Goal: Complete application form

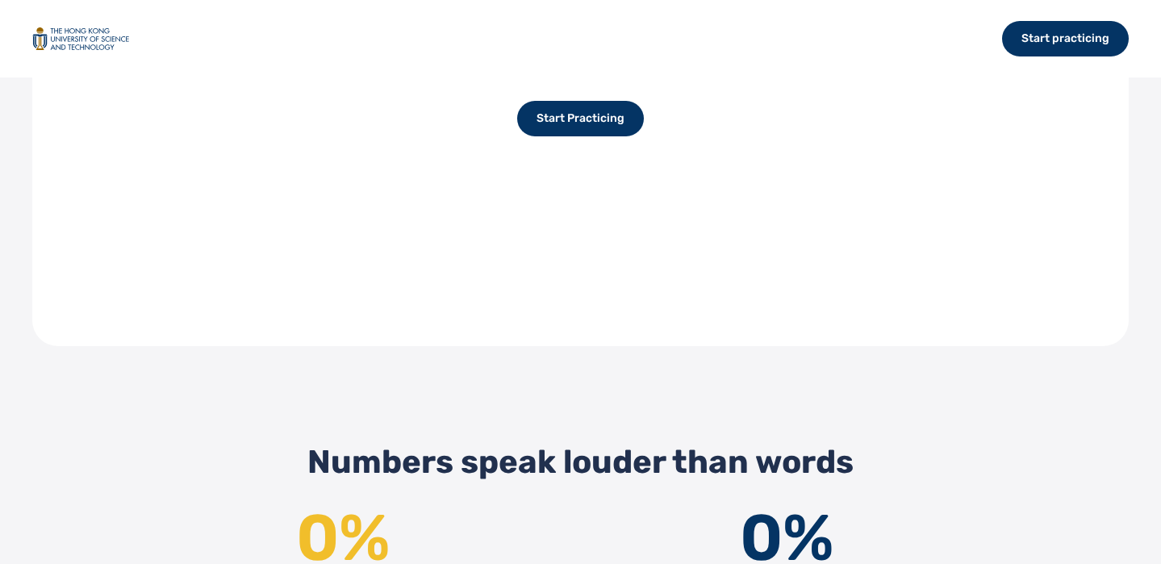
scroll to position [1427, 0]
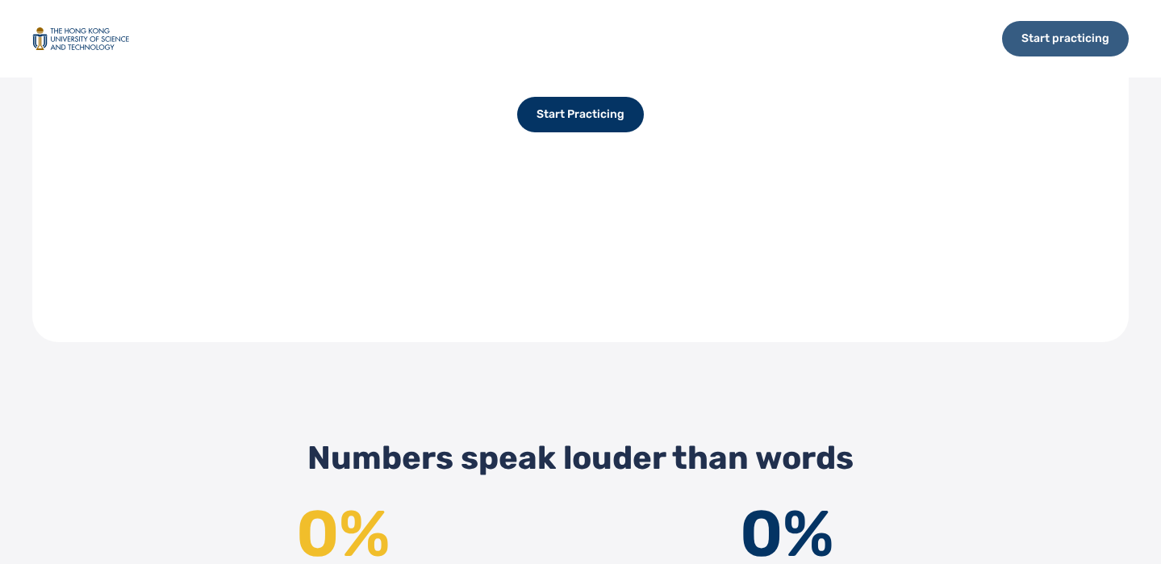
click at [1058, 47] on div "Start practicing" at bounding box center [1065, 38] width 127 height 35
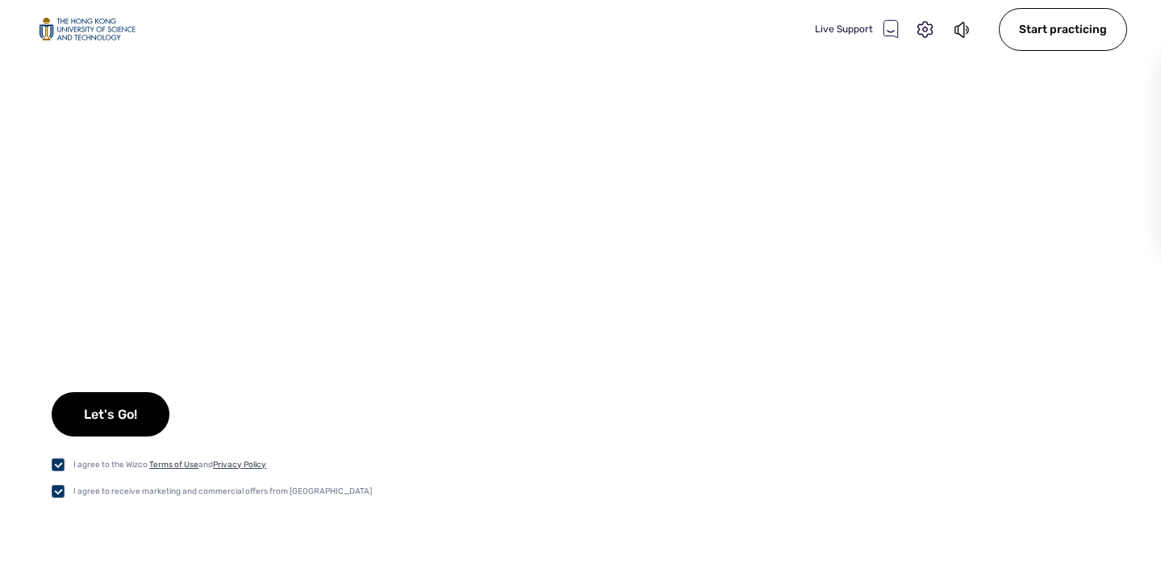
checkbox input "true"
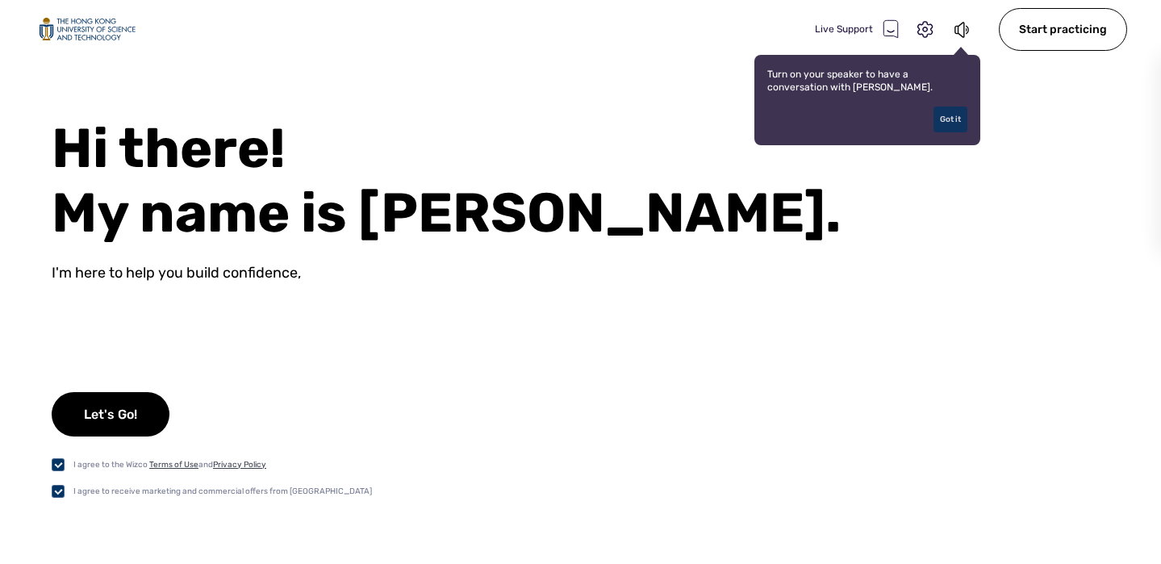
click at [957, 121] on div "Got it" at bounding box center [950, 119] width 34 height 26
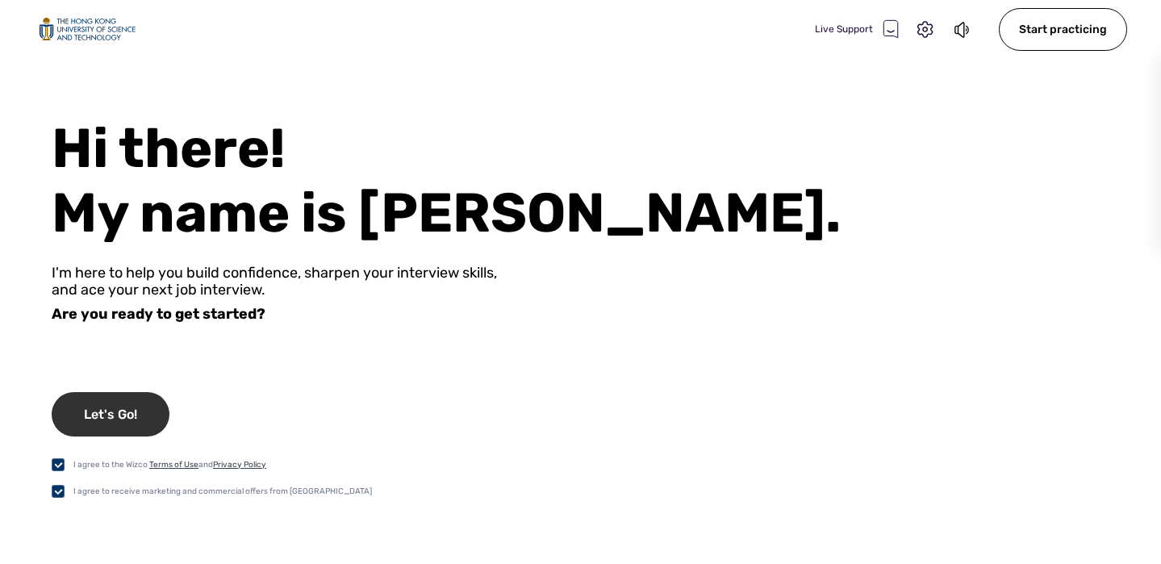
click at [126, 427] on div "Let's Go!" at bounding box center [111, 414] width 118 height 44
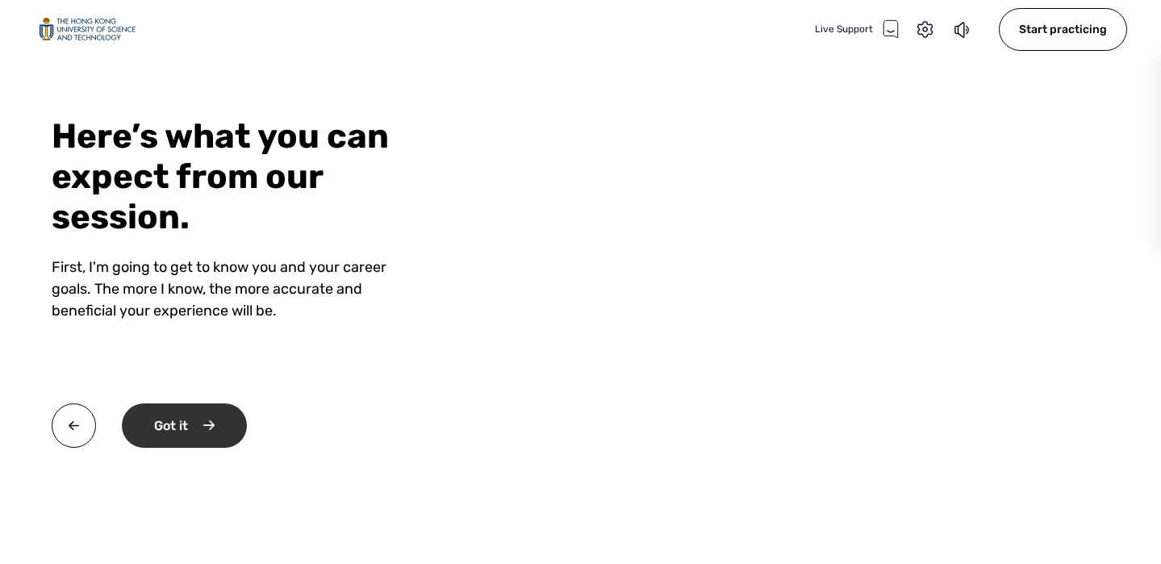
click at [199, 427] on div "Got it" at bounding box center [184, 425] width 125 height 44
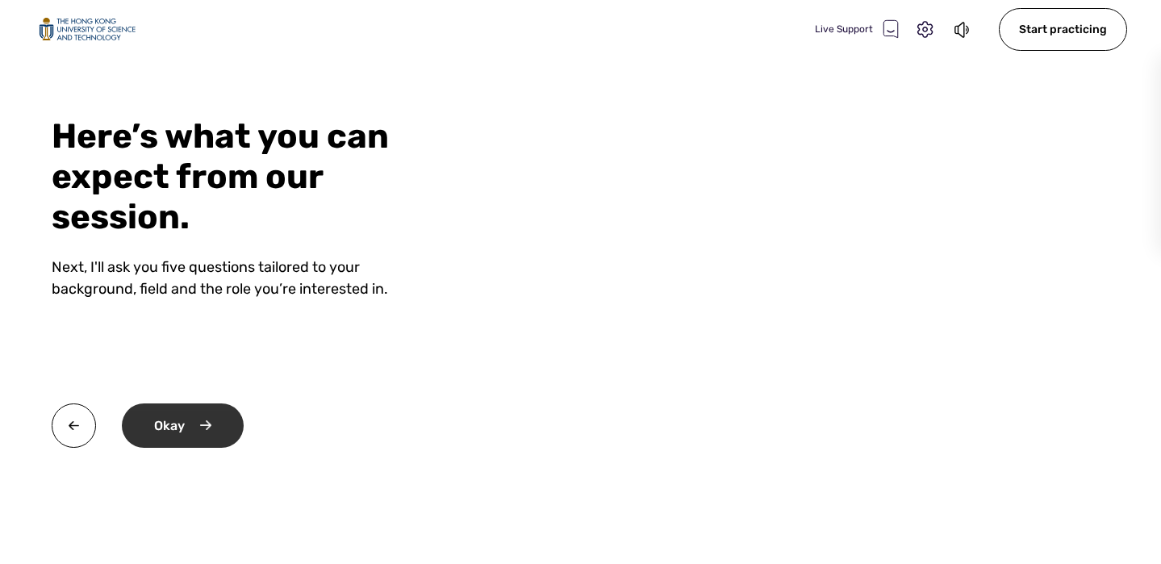
click at [220, 440] on div "Okay" at bounding box center [183, 425] width 122 height 44
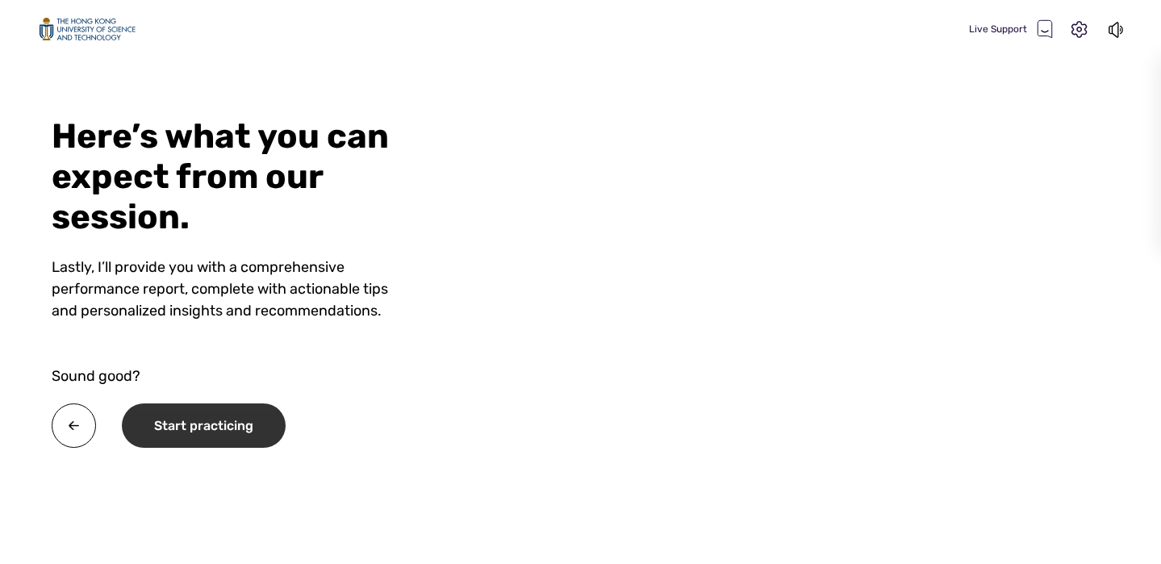
click at [227, 427] on div "Start practicing" at bounding box center [204, 425] width 164 height 44
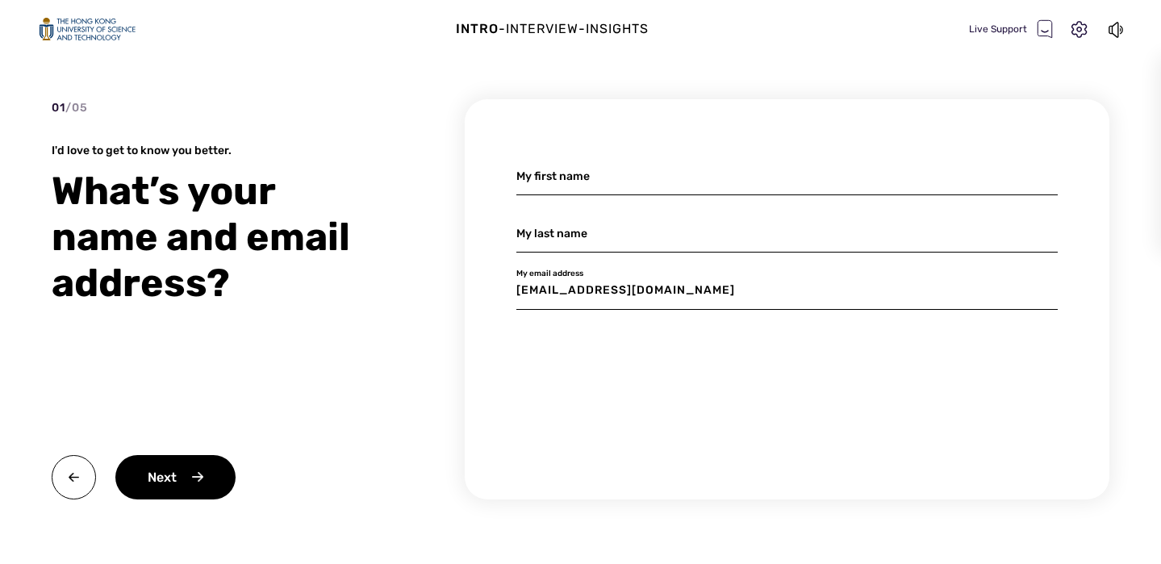
click at [611, 182] on input at bounding box center [786, 176] width 541 height 38
type input "Héloïse"
click at [556, 244] on input at bounding box center [786, 234] width 541 height 38
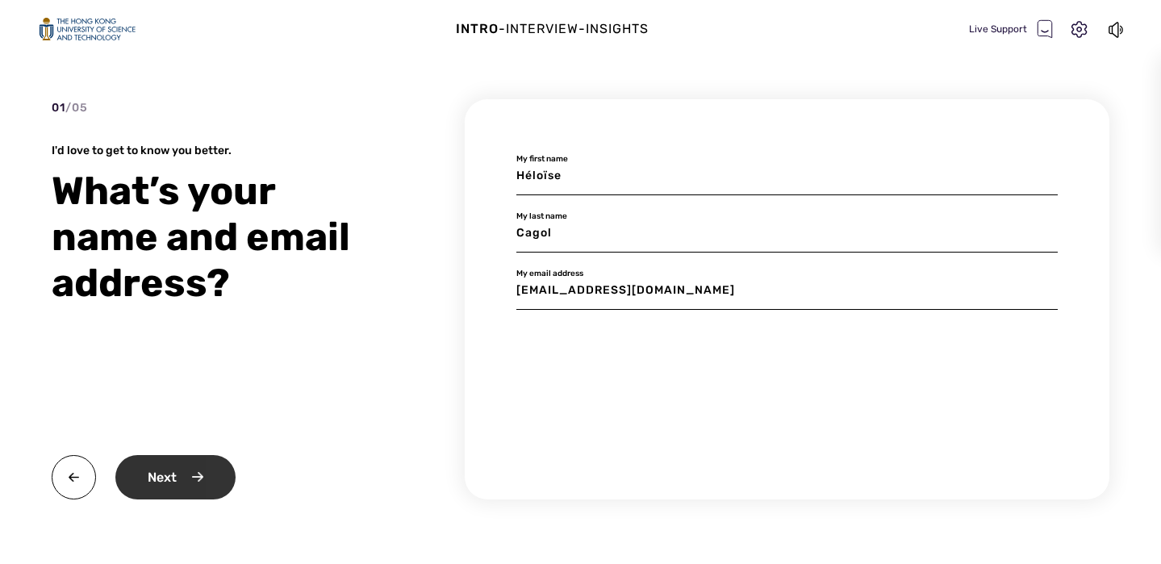
type input "Cagol"
click at [204, 467] on div "Next" at bounding box center [175, 477] width 120 height 44
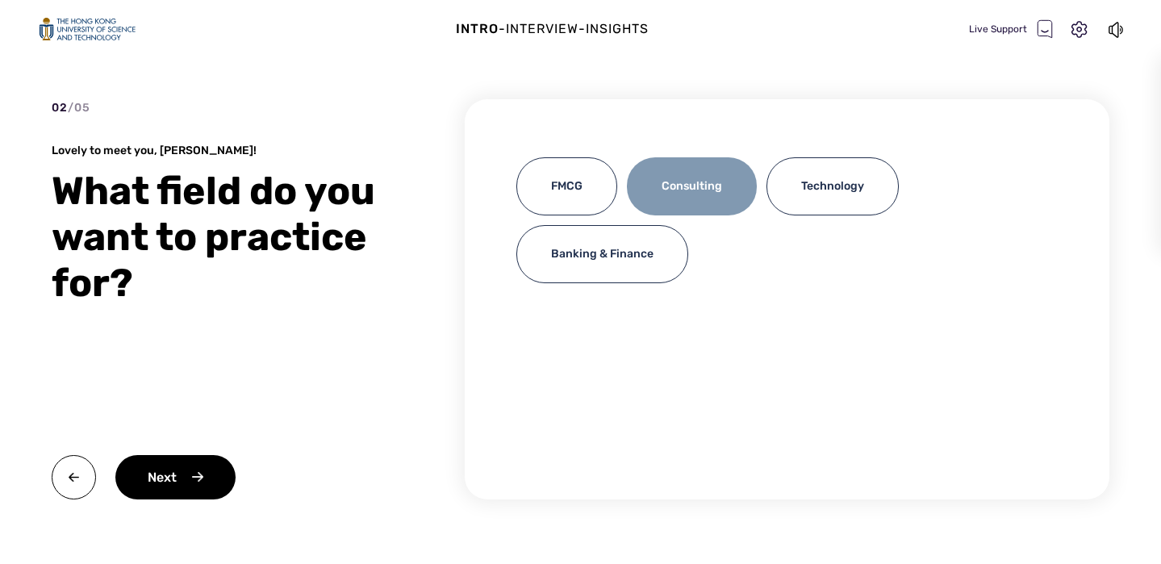
click at [653, 198] on div "Consulting" at bounding box center [692, 186] width 130 height 58
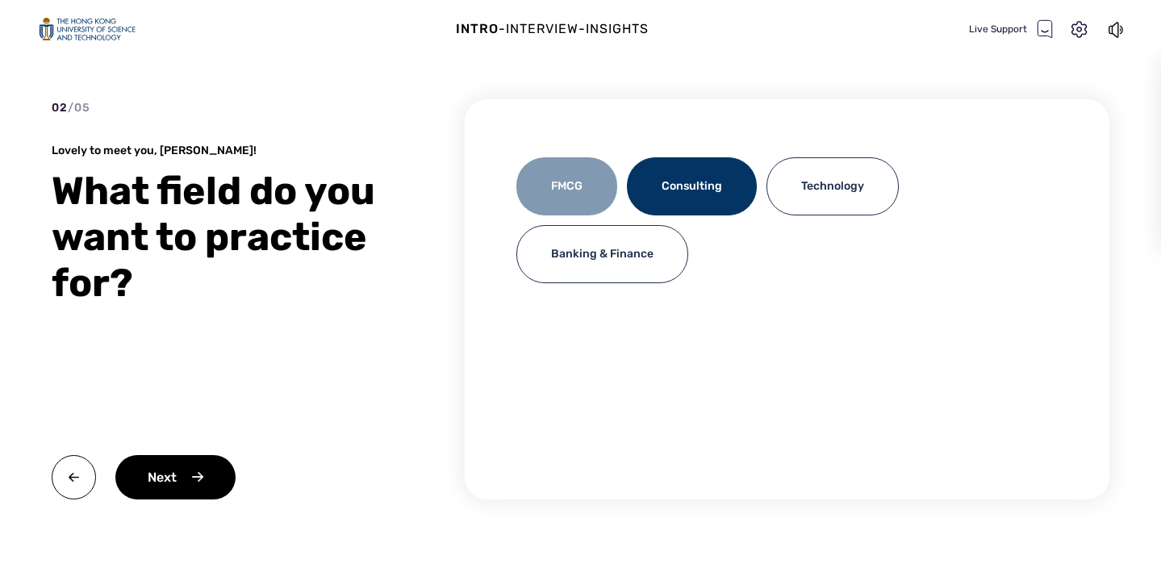
click at [606, 196] on div "FMCG" at bounding box center [566, 186] width 101 height 58
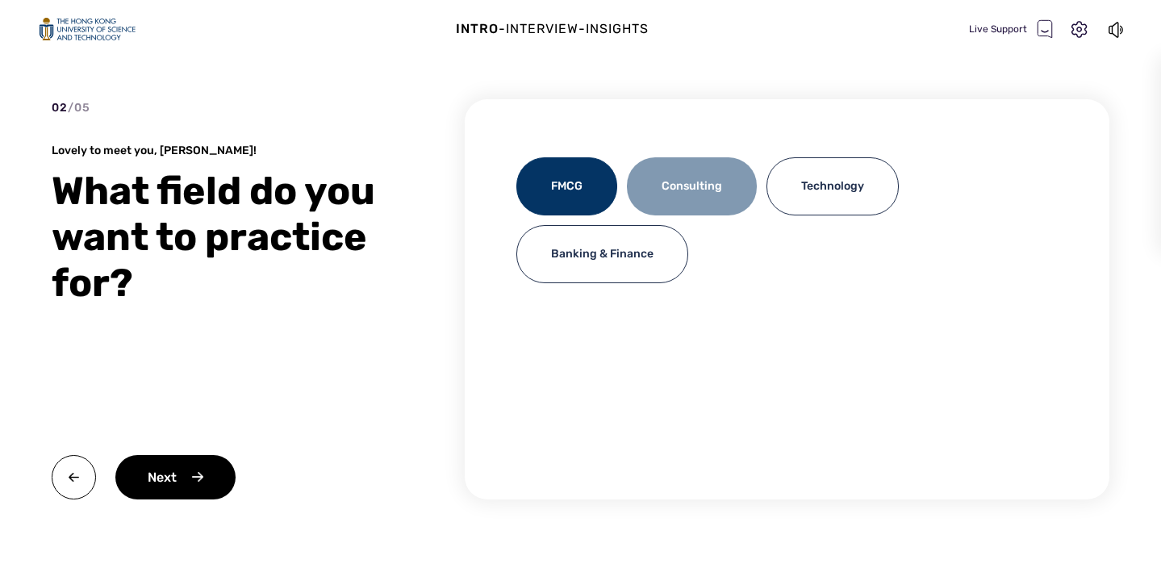
click at [662, 195] on div "Consulting" at bounding box center [692, 186] width 130 height 58
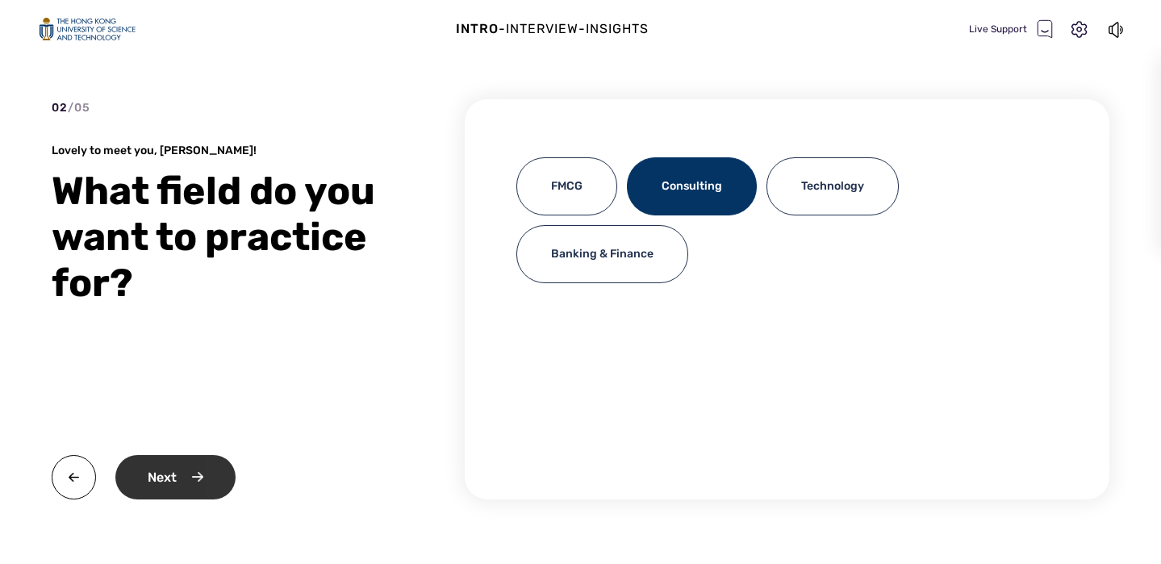
click at [196, 476] on div "Next" at bounding box center [175, 477] width 120 height 44
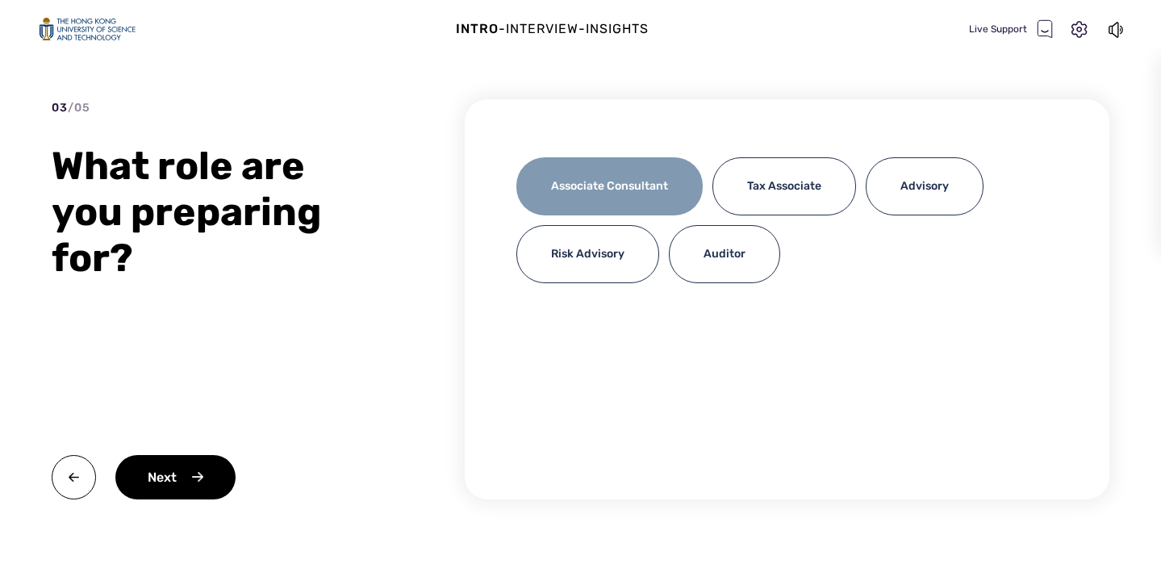
click at [627, 184] on div "Associate Consultant" at bounding box center [609, 186] width 186 height 58
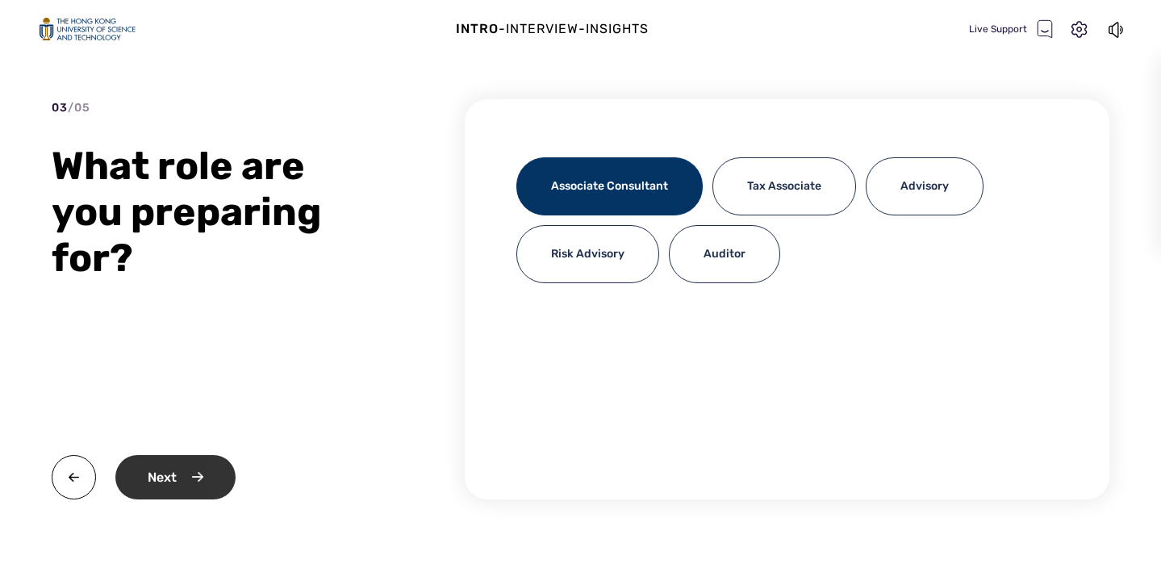
click at [186, 493] on div "Next" at bounding box center [175, 477] width 120 height 44
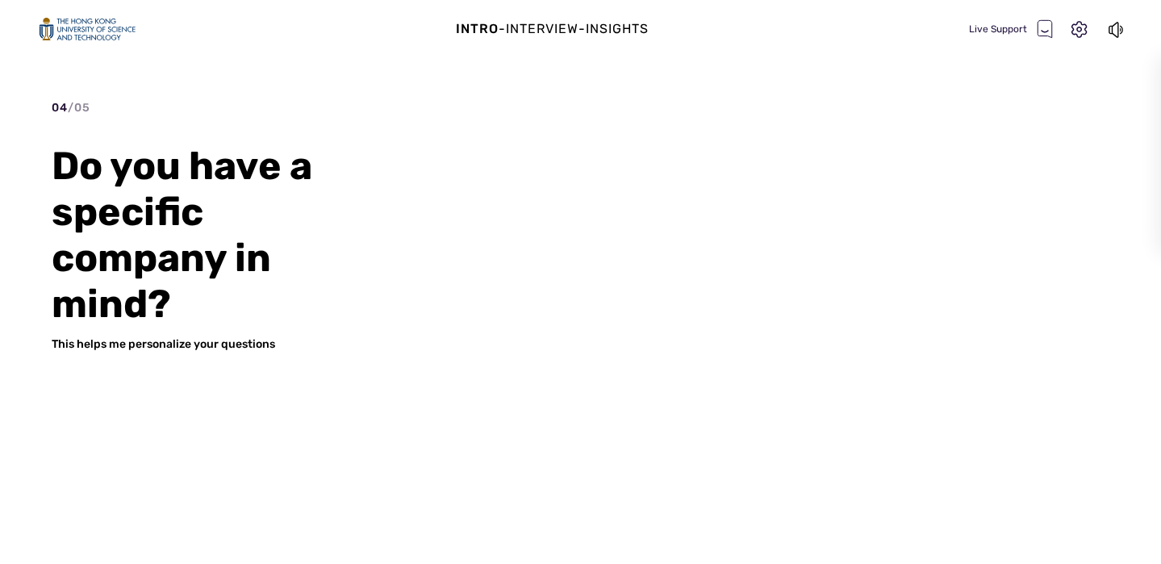
scroll to position [0, 0]
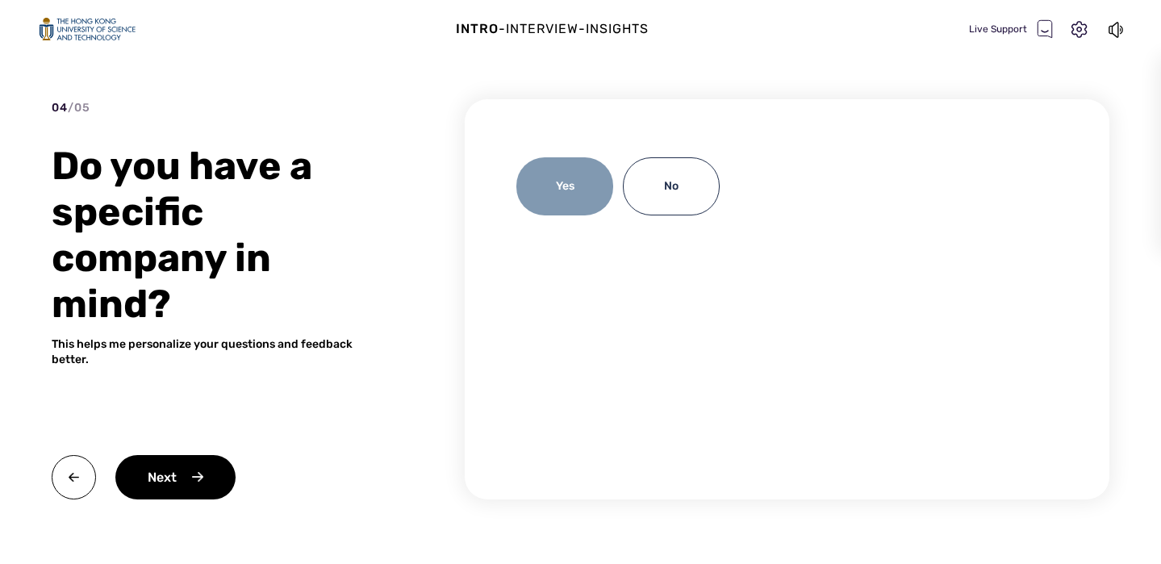
click at [577, 203] on div "Yes" at bounding box center [564, 186] width 97 height 58
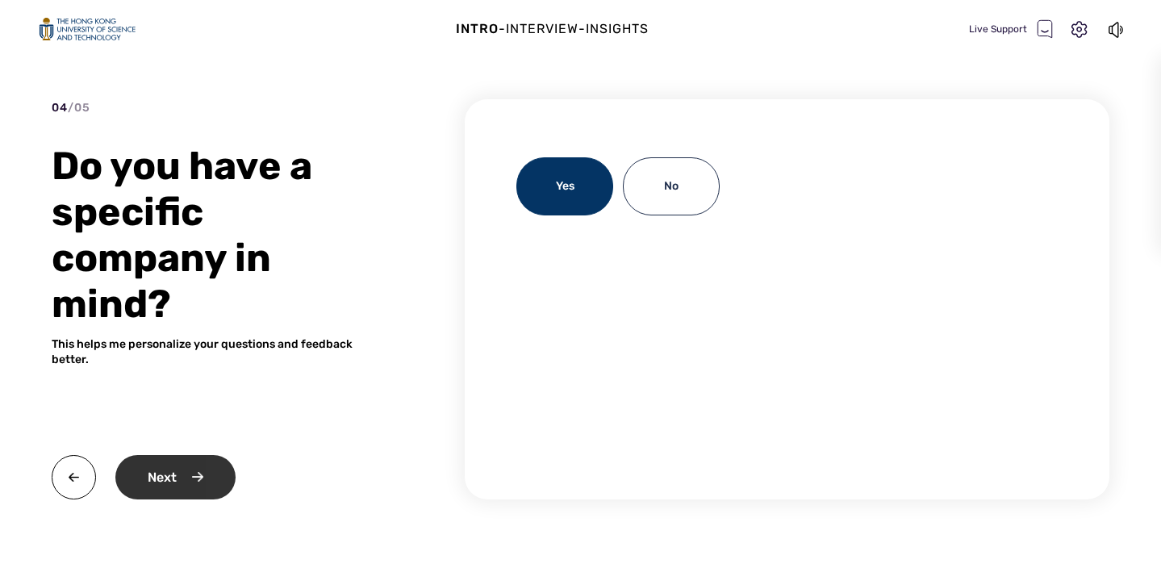
click at [170, 494] on div "Next" at bounding box center [175, 477] width 120 height 44
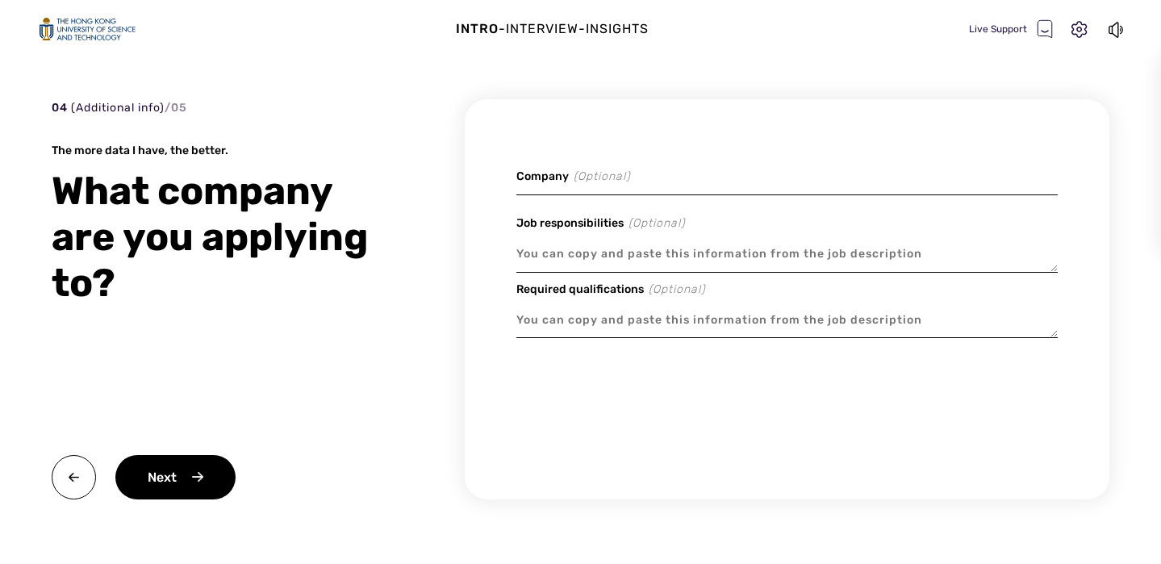
click at [613, 181] on input at bounding box center [786, 176] width 541 height 38
type textarea "x"
type input "B"
type textarea "x"
type input "Ba"
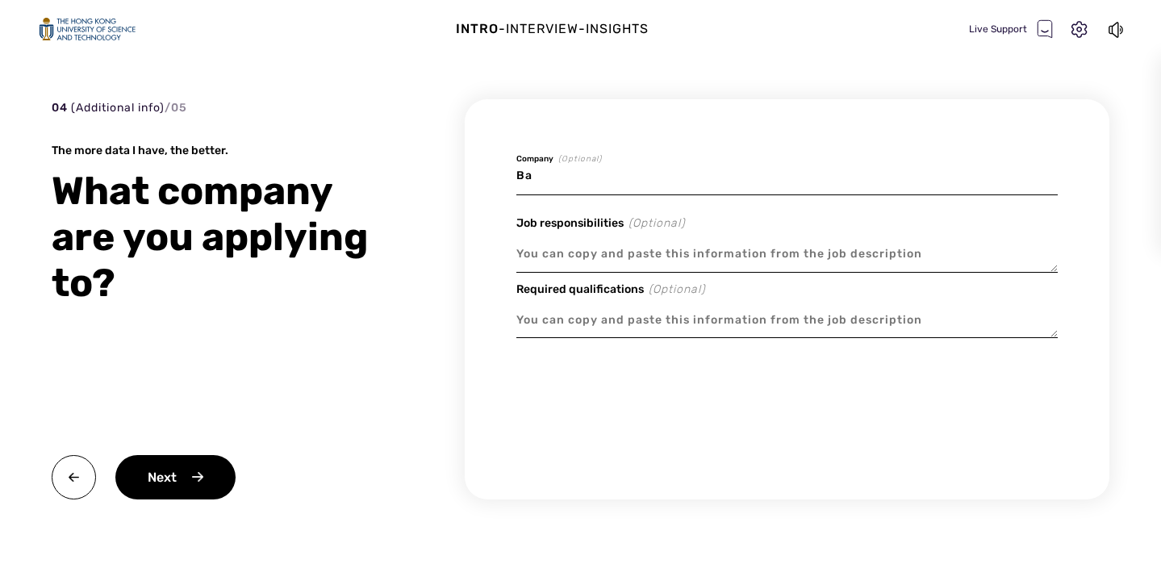
type textarea "x"
type input "Bai"
type textarea "x"
type input "[PERSON_NAME]"
type textarea "x"
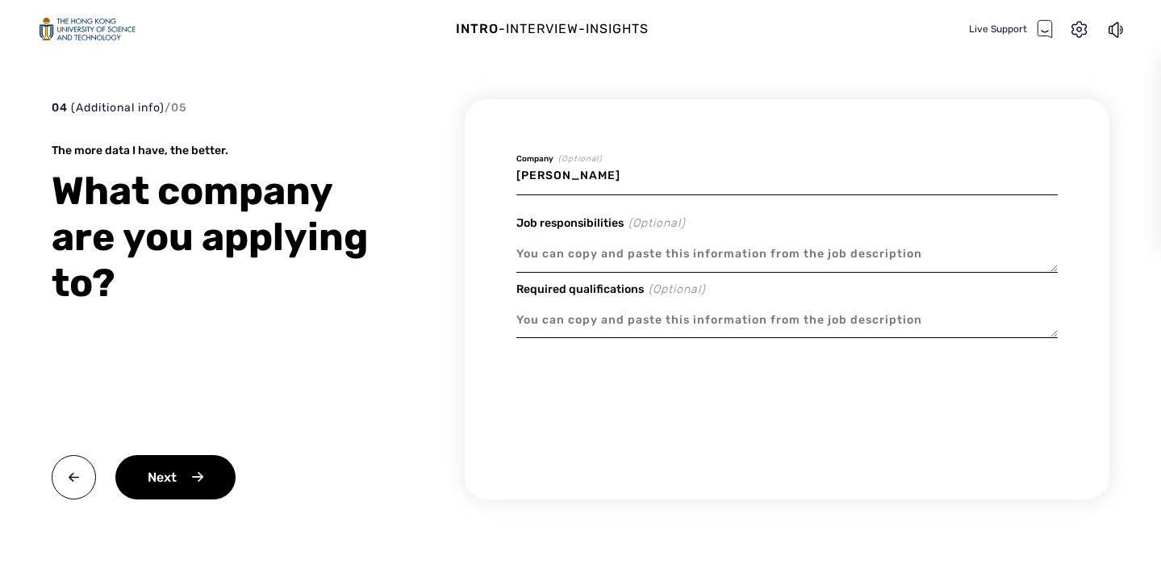
type input "[PERSON_NAME],"
type textarea "x"
type input "[PERSON_NAME],"
type textarea "x"
type input "[PERSON_NAME], B"
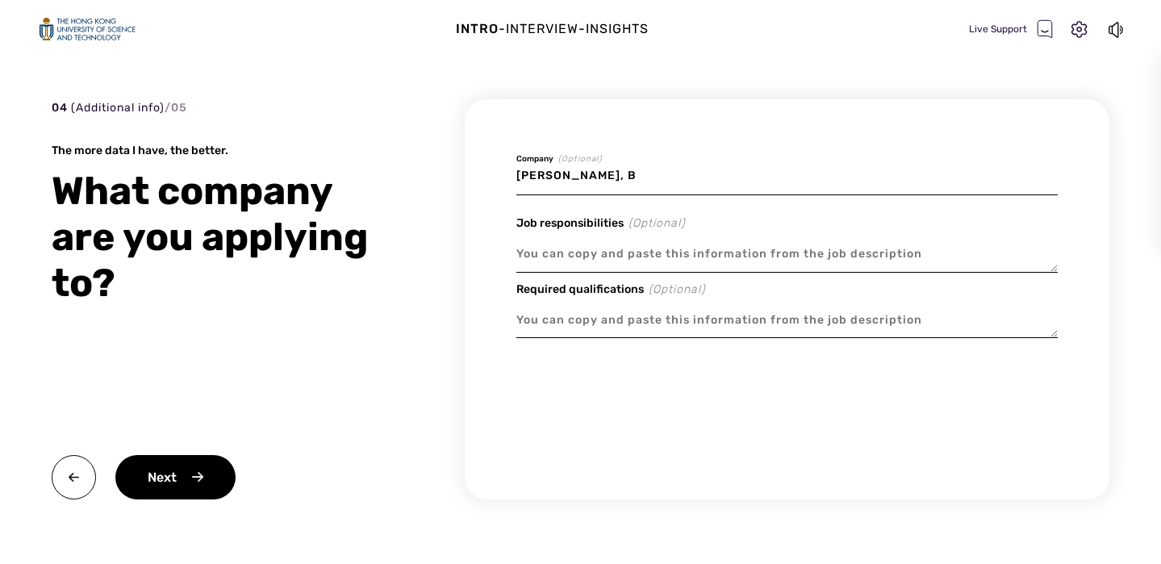
type textarea "x"
type input "[PERSON_NAME][GEOGRAPHIC_DATA]"
type textarea "x"
type input "[PERSON_NAME], BCG"
type textarea "x"
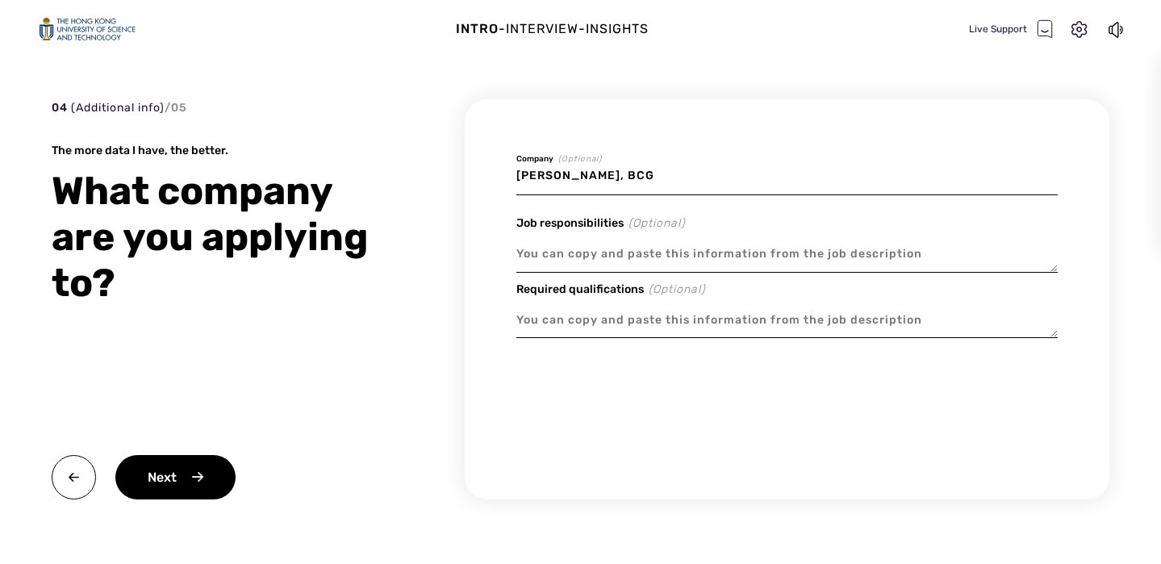
type input "[PERSON_NAME], BCG,"
type textarea "x"
type input "[PERSON_NAME], BCG,"
type textarea "x"
type input "[PERSON_NAME], BCG, P"
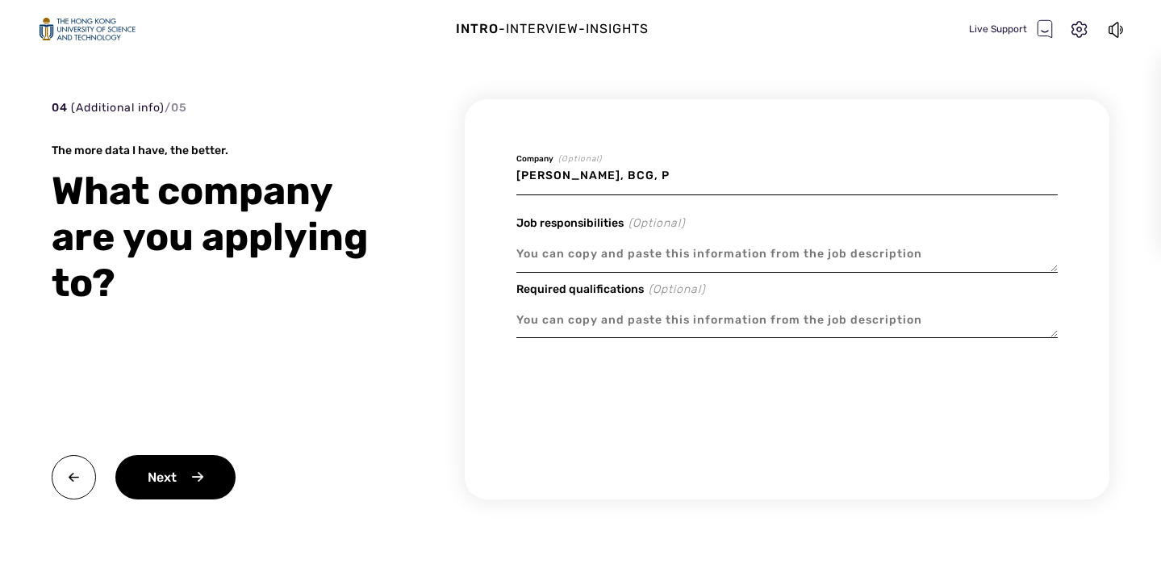
type textarea "x"
type input "[PERSON_NAME], BCG, PW"
type textarea "x"
type input "[PERSON_NAME], BCG, PWC"
type textarea "x"
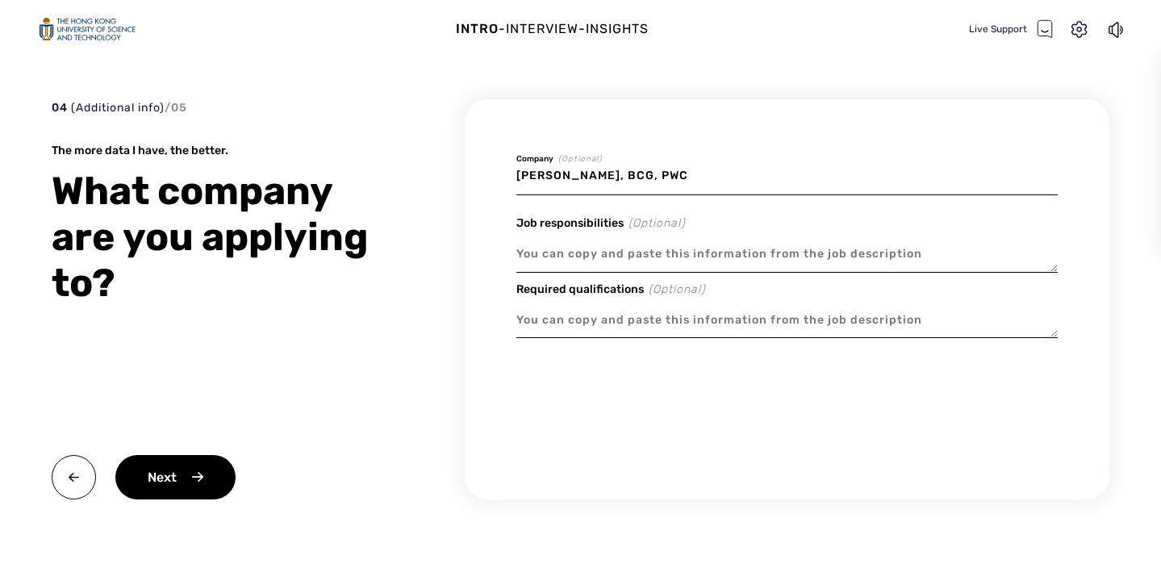
type input "[PERSON_NAME], BCG, PWC,"
type textarea "x"
type input "[PERSON_NAME], BCG, PWC,"
type textarea "x"
type input "[PERSON_NAME], BCG, PWC, E"
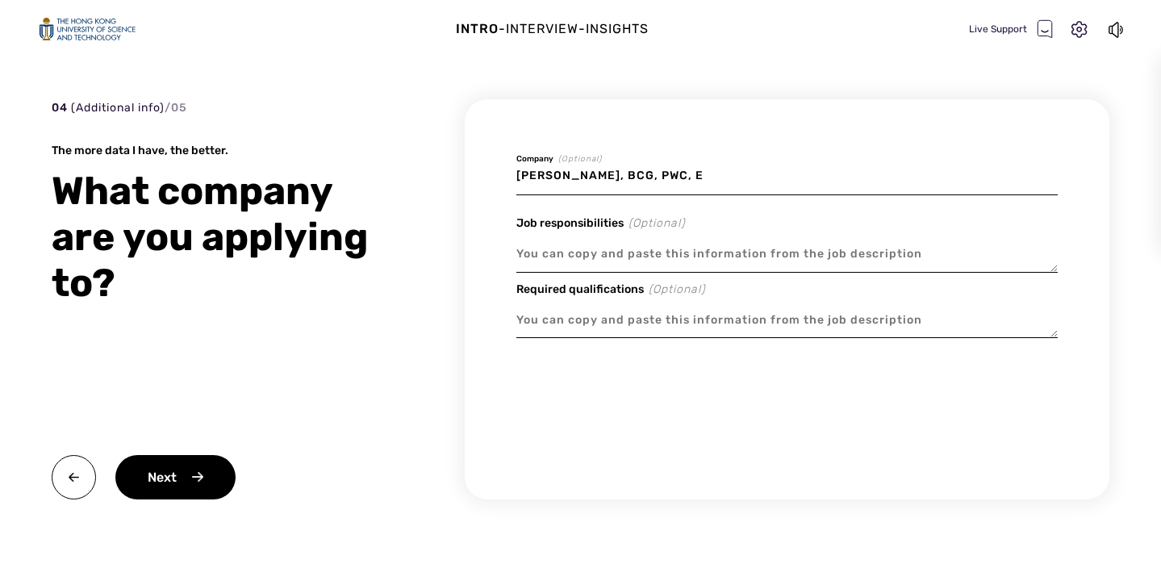
type textarea "x"
type input "[PERSON_NAME], BCG, PWC, EY"
type textarea "x"
type input "[PERSON_NAME], BCG, PWC, EY,"
type textarea "x"
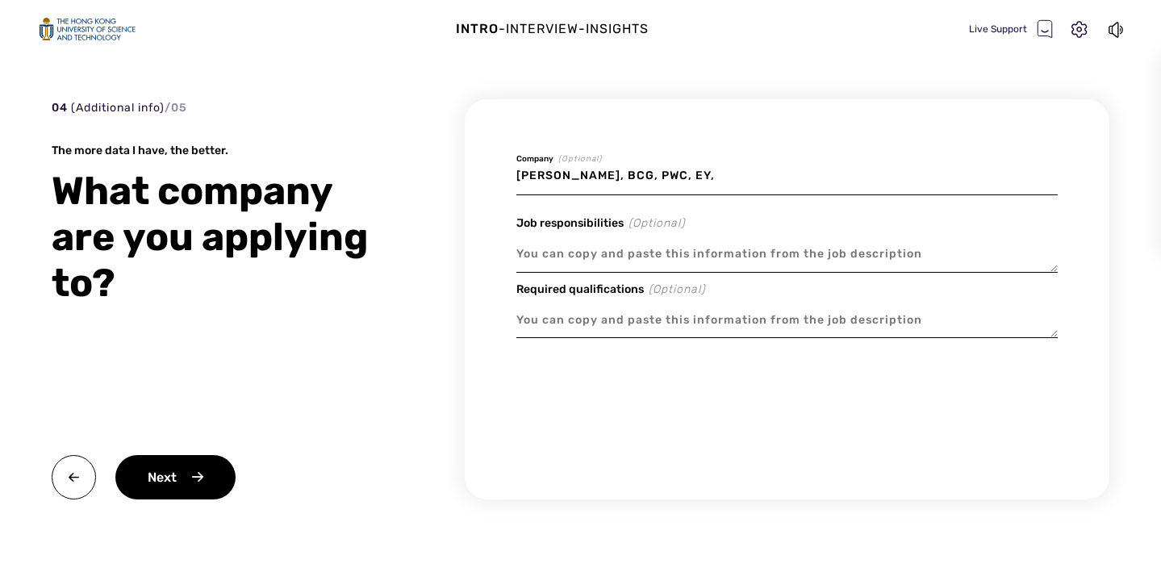
type input "[PERSON_NAME], BCG, PWC, EY,"
type textarea "x"
type input "[PERSON_NAME], BCG, PWC, EY, m"
type textarea "x"
type input "[PERSON_NAME], BCG, PWC, EY,"
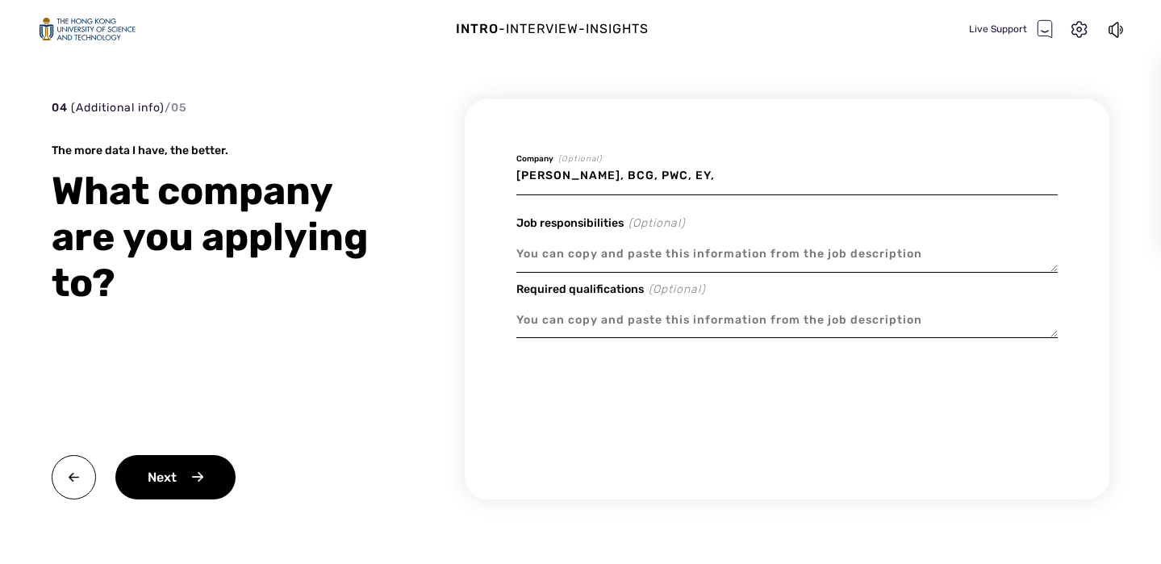
type textarea "x"
type input "[PERSON_NAME], BCG, PWC, EY, M"
type textarea "x"
type input "[PERSON_NAME], BCG, PWC, EY, Mc"
type textarea "x"
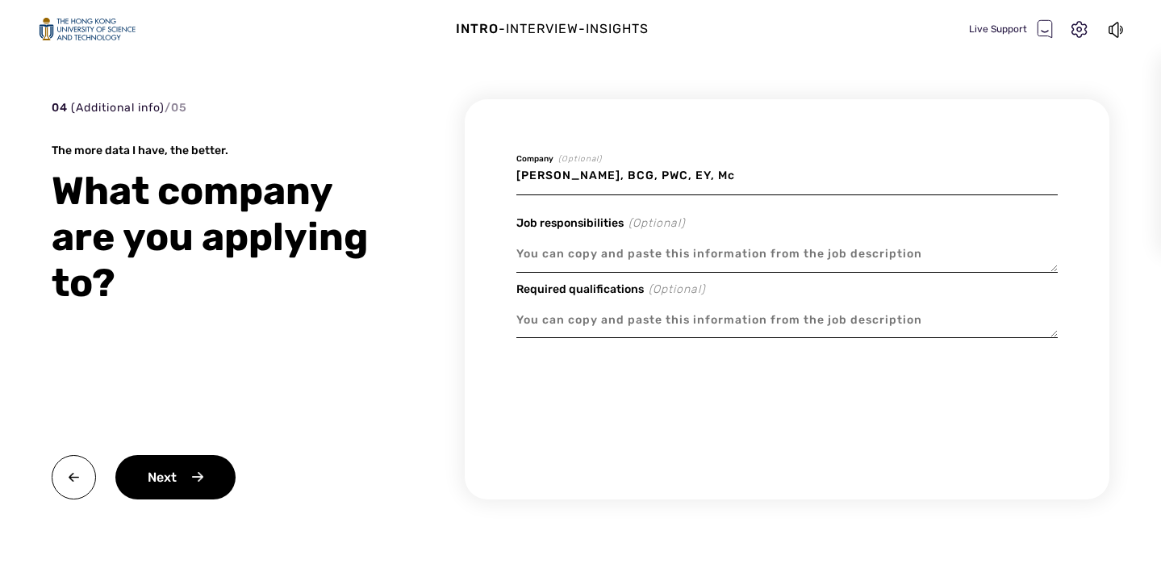
type input "[PERSON_NAME], BCG, PWC, EY, [PERSON_NAME]"
type textarea "x"
type input "[PERSON_NAME], BCG, PWC, EY, McKi"
type textarea "x"
type input "[PERSON_NAME], BCG, PWC, EY, [PERSON_NAME]"
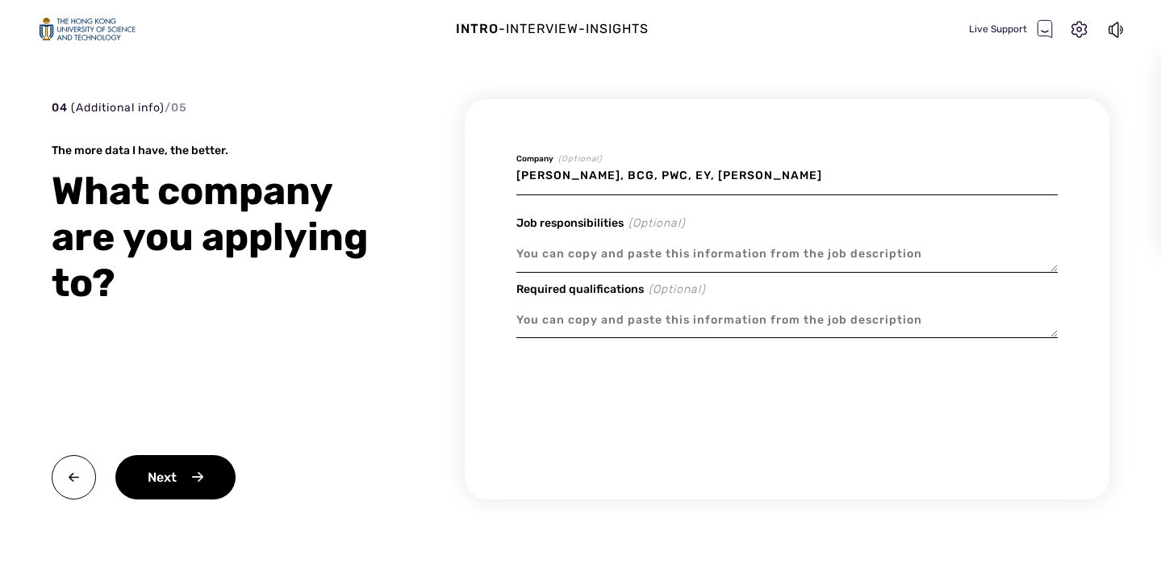
type textarea "x"
type input "[PERSON_NAME], BCG, PWC, EY, McKins"
type textarea "x"
type input "[PERSON_NAME], BCG, PWC, EY, McKinse"
type textarea "x"
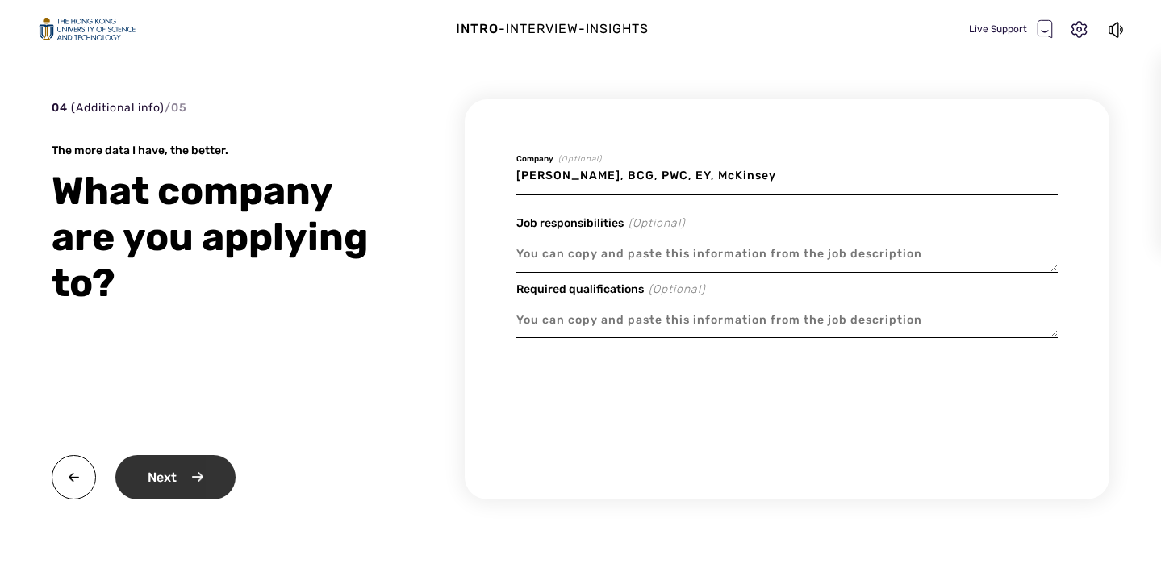
type input "[PERSON_NAME], BCG, PWC, EY, McKinsey"
click at [201, 472] on div "Next" at bounding box center [175, 477] width 120 height 44
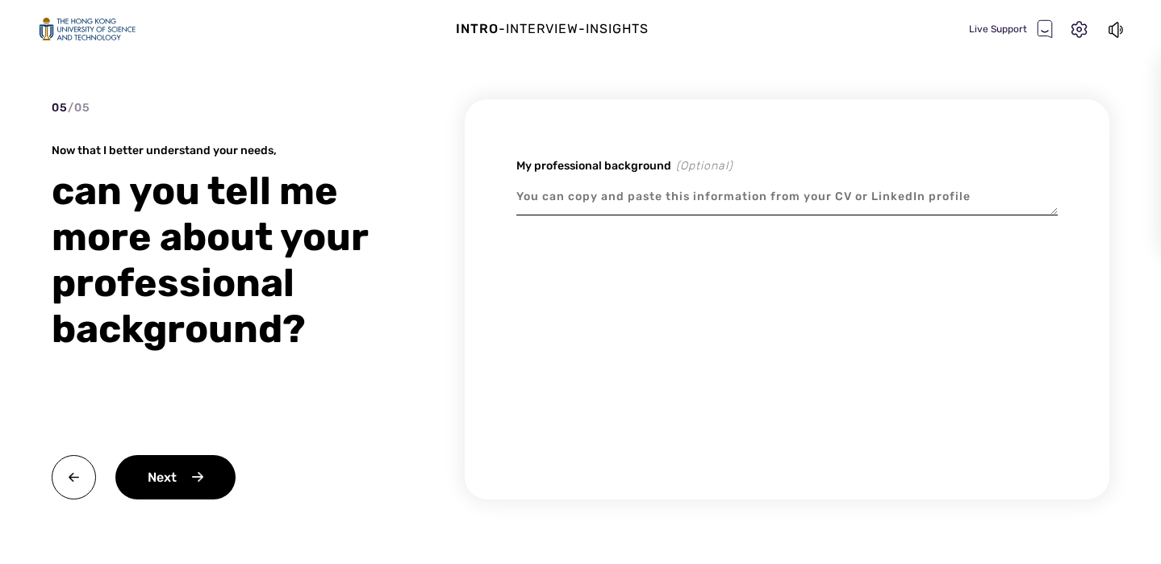
type textarea "x"
click at [523, 202] on textarea at bounding box center [786, 196] width 541 height 37
paste textarea "LO IPSUMDOLORSIT Ametc, Adipis Elitseddo Eiu Tempori Utlabor Etd 1510 – Mag 669…"
type textarea "LO IPSUMDOLORSIT Ametc, Adipis Elitseddo Eiu Tempori Utlabor Etd 1510 – Mag 669…"
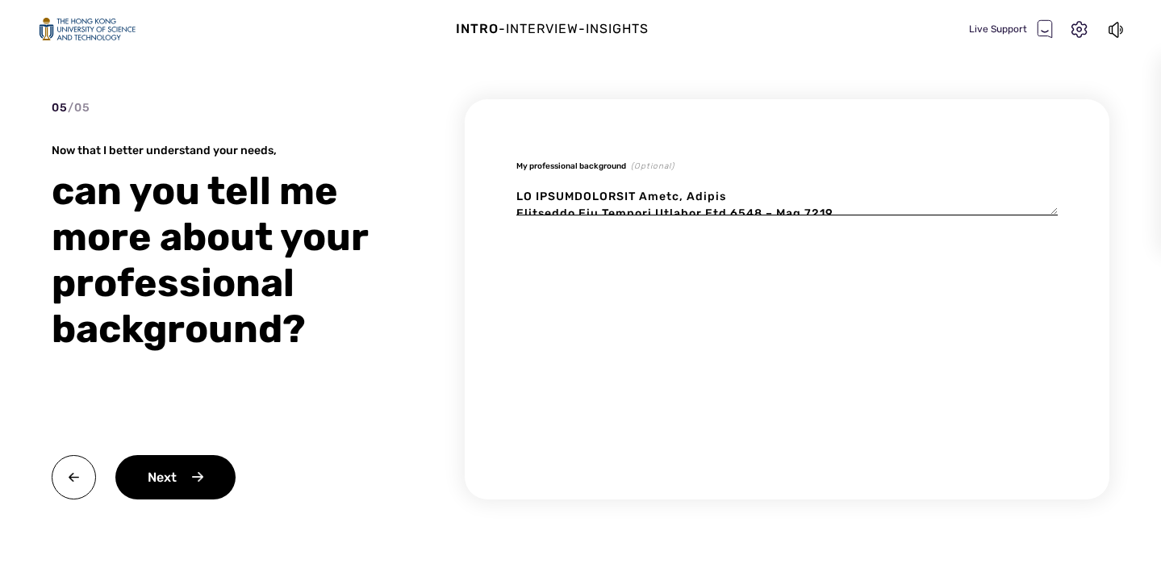
scroll to position [494, 0]
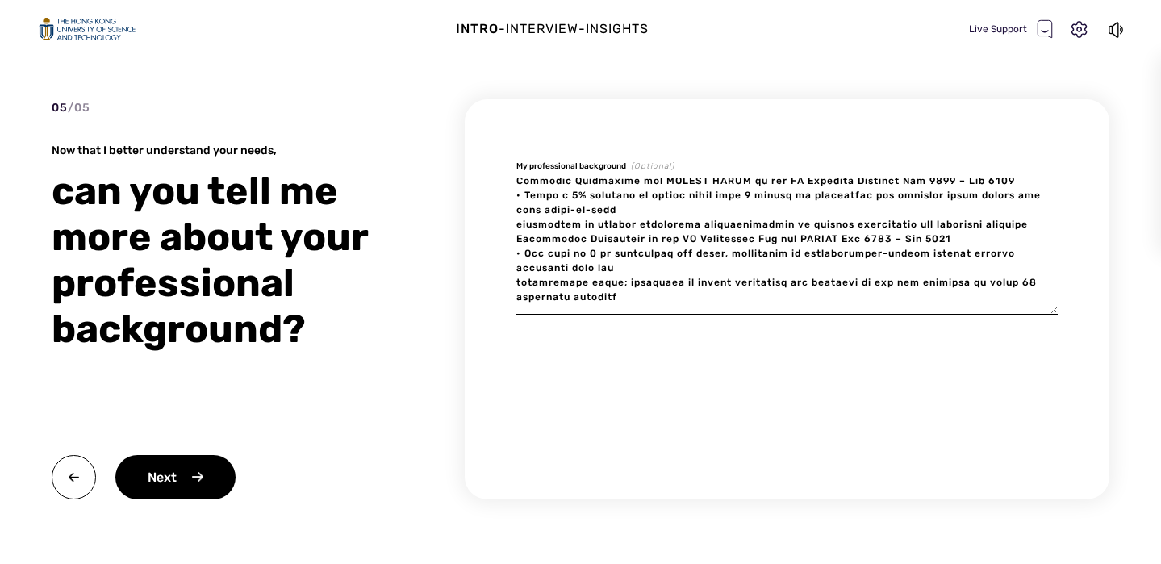
type textarea "x"
type textarea "LO IPSUMDOLORSIT Ametc, Adipis Elitseddo Eiu Tempori Utlabor Etd 1510 – Mag 669…"
type textarea "x"
type textarea "LO IPSUMDOLORSIT Ametc, Adipis Elitseddo Eiu Tempori Utlabor Etd 1510 – Mag 669…"
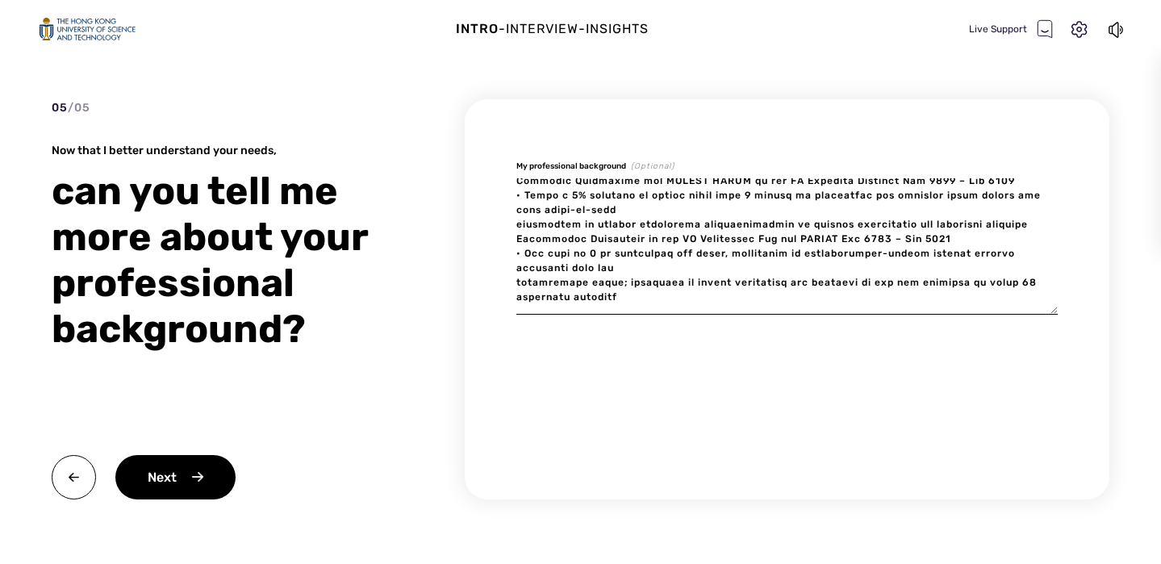
paste textarea "Earned top distinction among 40 consulting projects working with Roommate Hotel…"
type textarea "x"
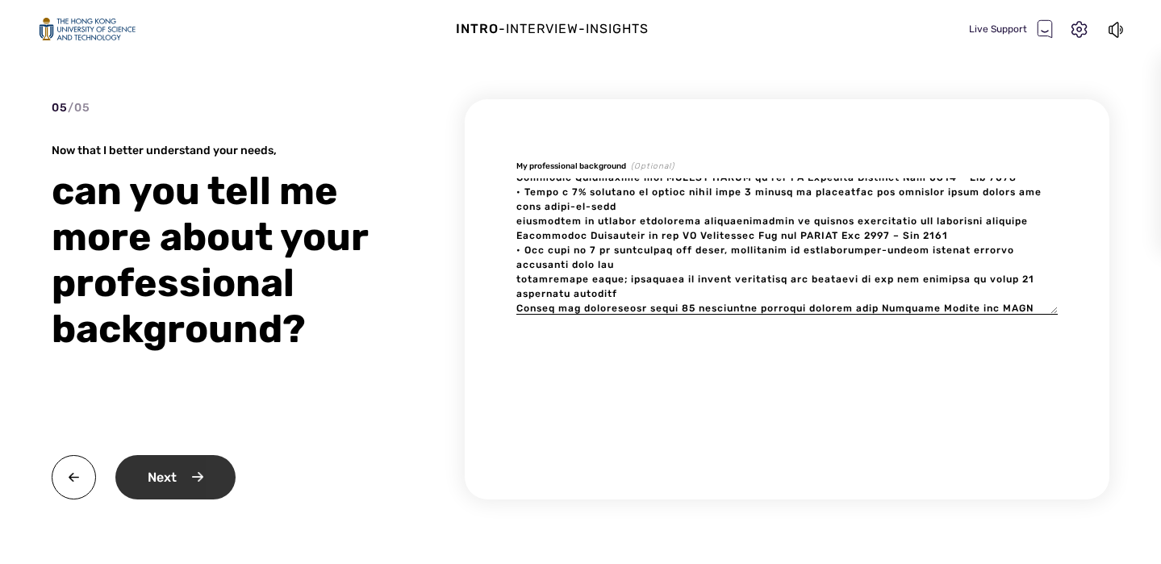
type textarea "LO IPSUMDOLORSIT Ametc, Adipis Elitseddo Eiu Tempori Utlabor Etd 1510 – Mag 669…"
type textarea "x"
click at [161, 482] on div "Next" at bounding box center [175, 477] width 120 height 44
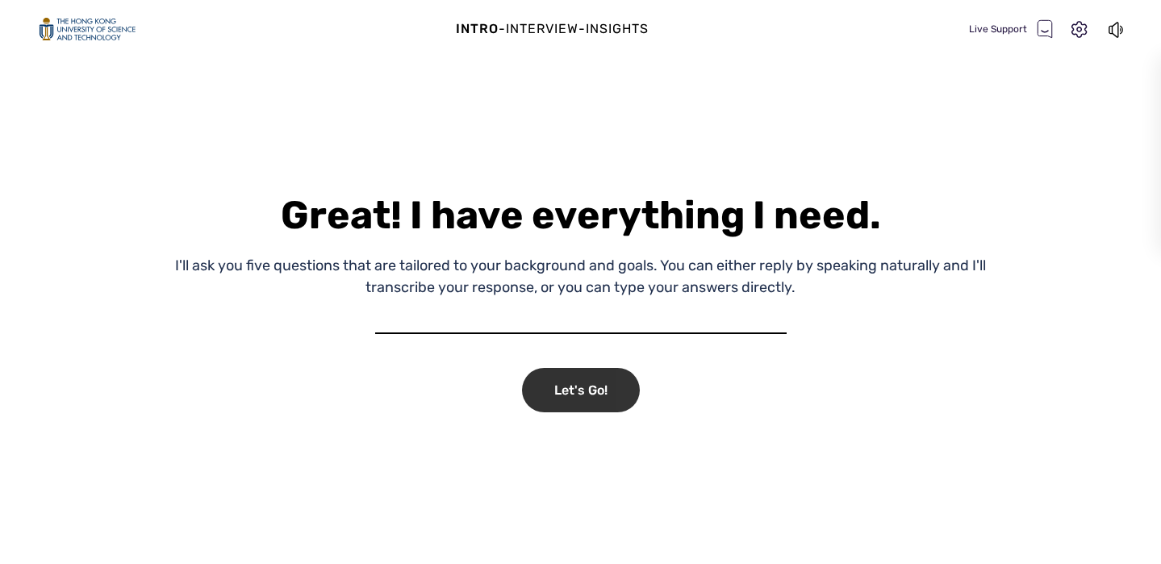
click at [603, 389] on div "Let's Go!" at bounding box center [581, 390] width 118 height 44
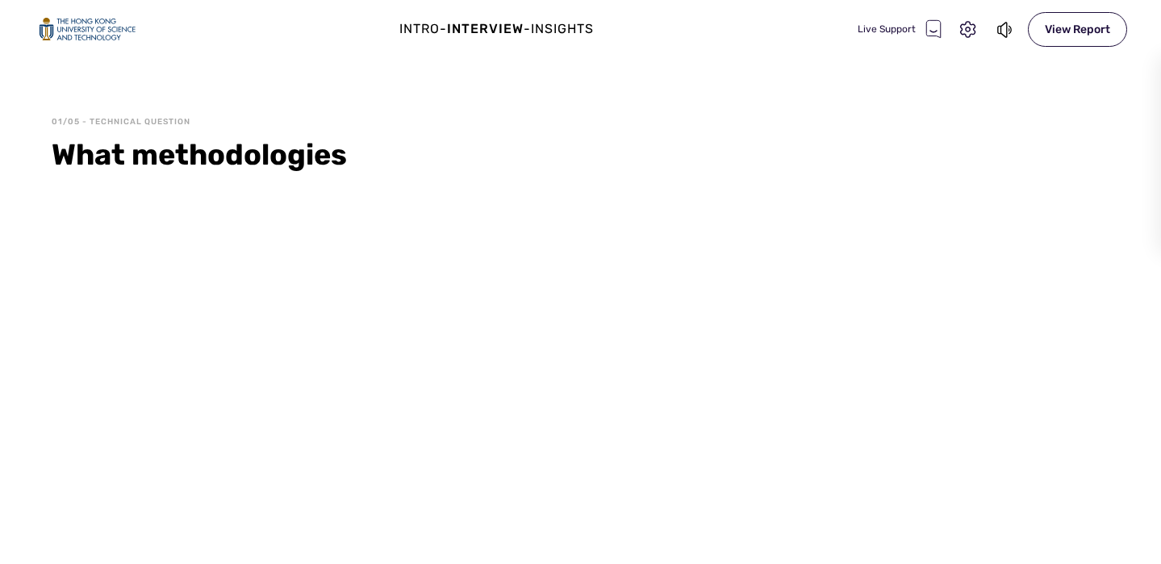
select select "7ED01A2C73AFE9A11A55C6DFBAE74E88EF146636"
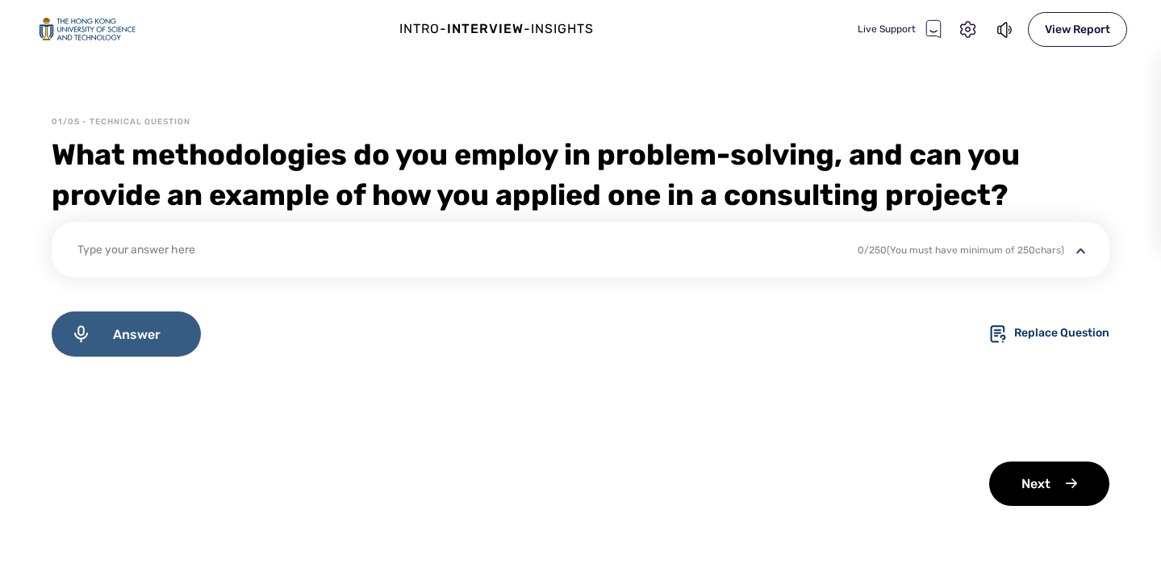
click at [150, 340] on span "Answer" at bounding box center [136, 334] width 90 height 15
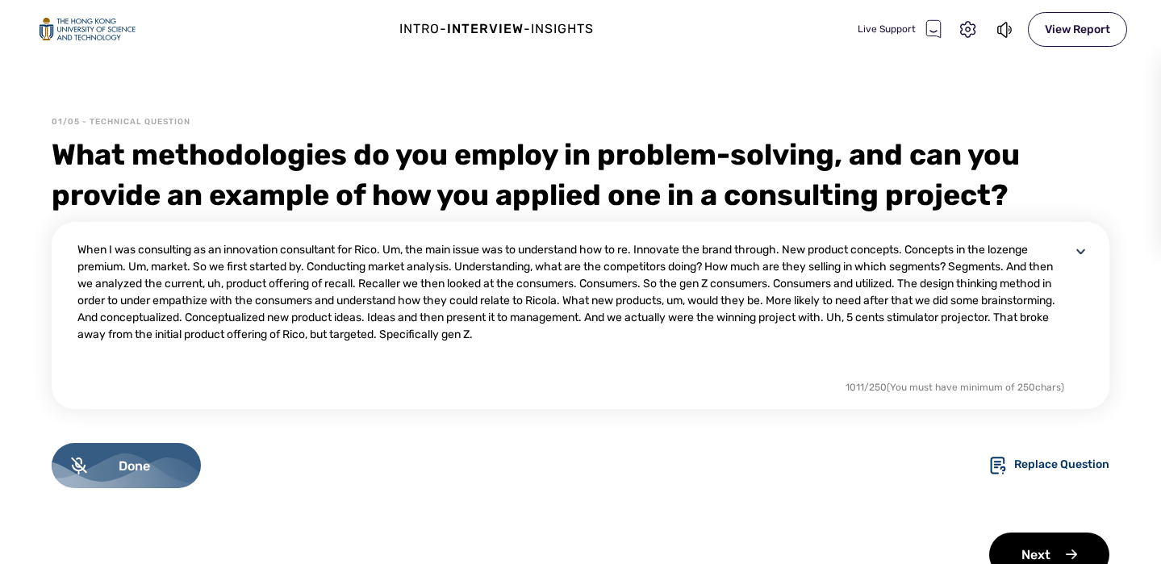
click at [161, 453] on div "Done" at bounding box center [126, 465] width 149 height 45
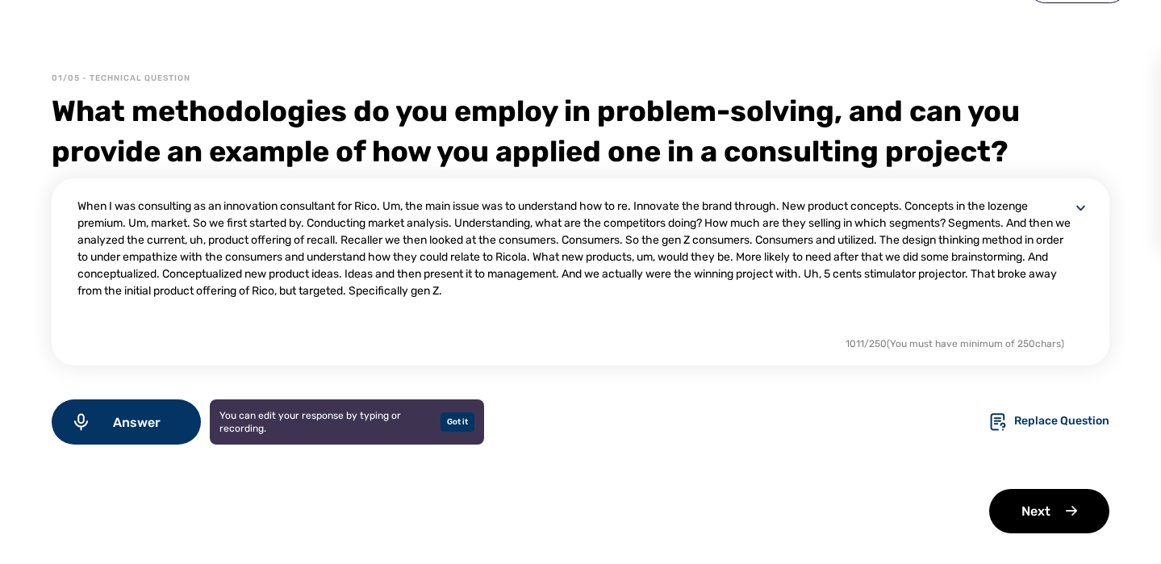
scroll to position [45, 0]
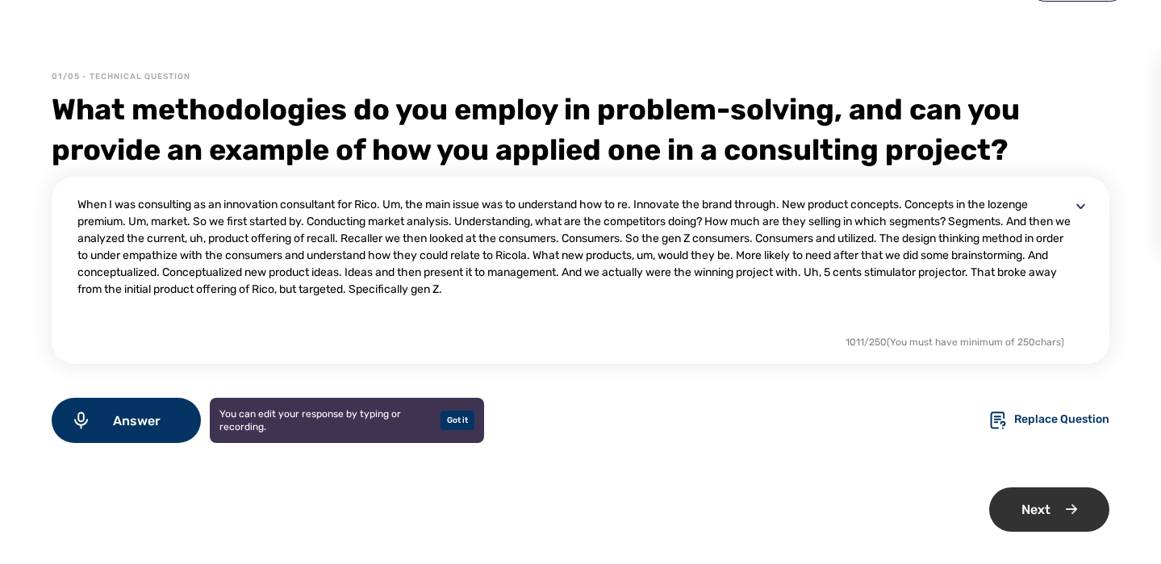
click at [1053, 521] on div "Next" at bounding box center [1049, 509] width 120 height 44
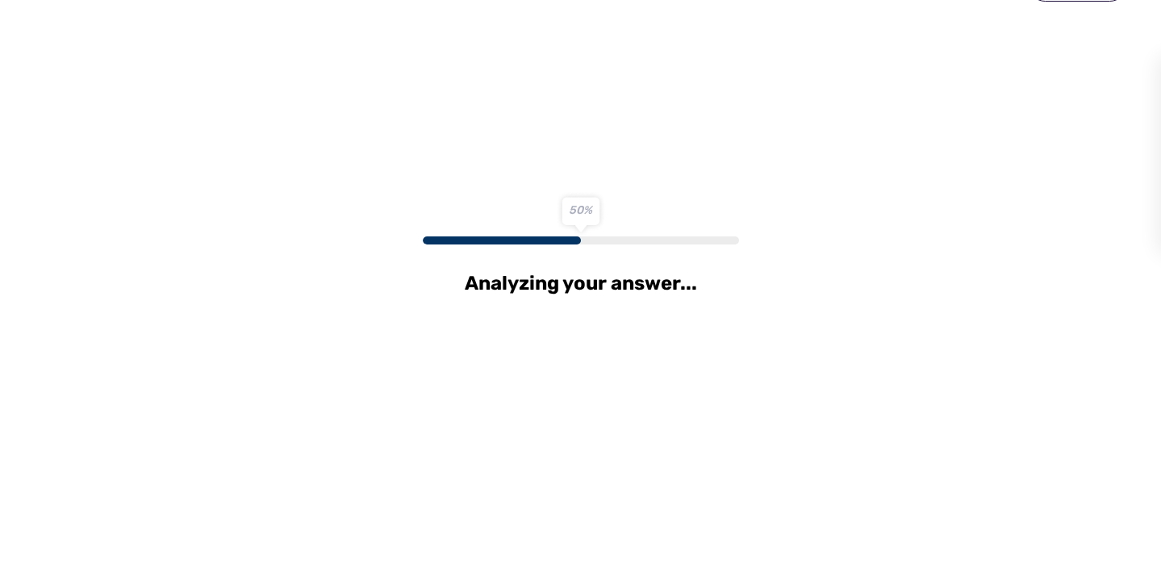
scroll to position [0, 0]
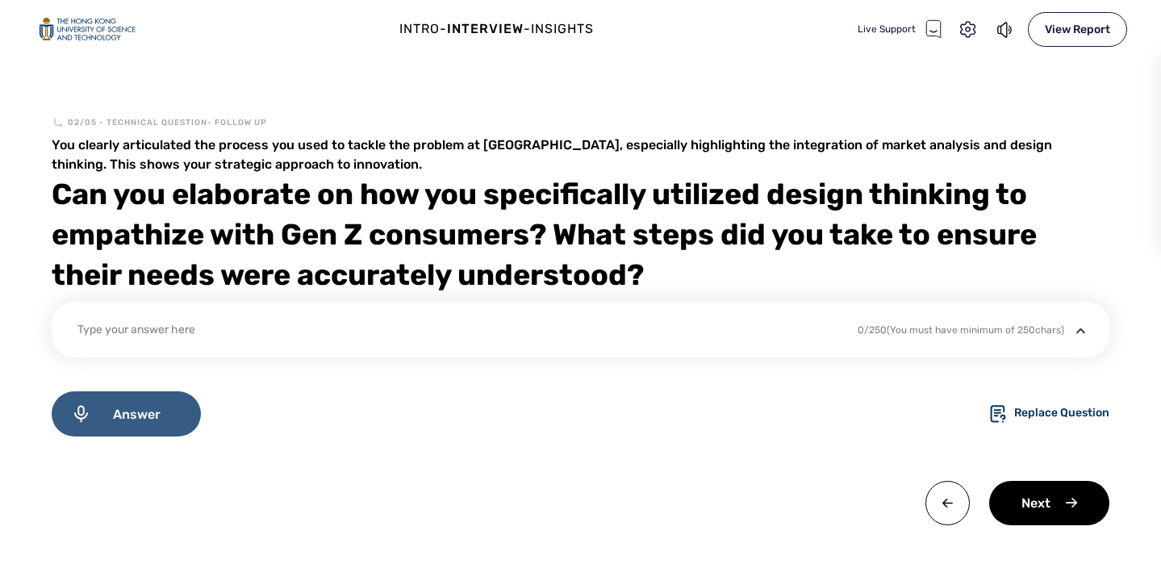
click at [184, 400] on div "Answer" at bounding box center [126, 413] width 149 height 45
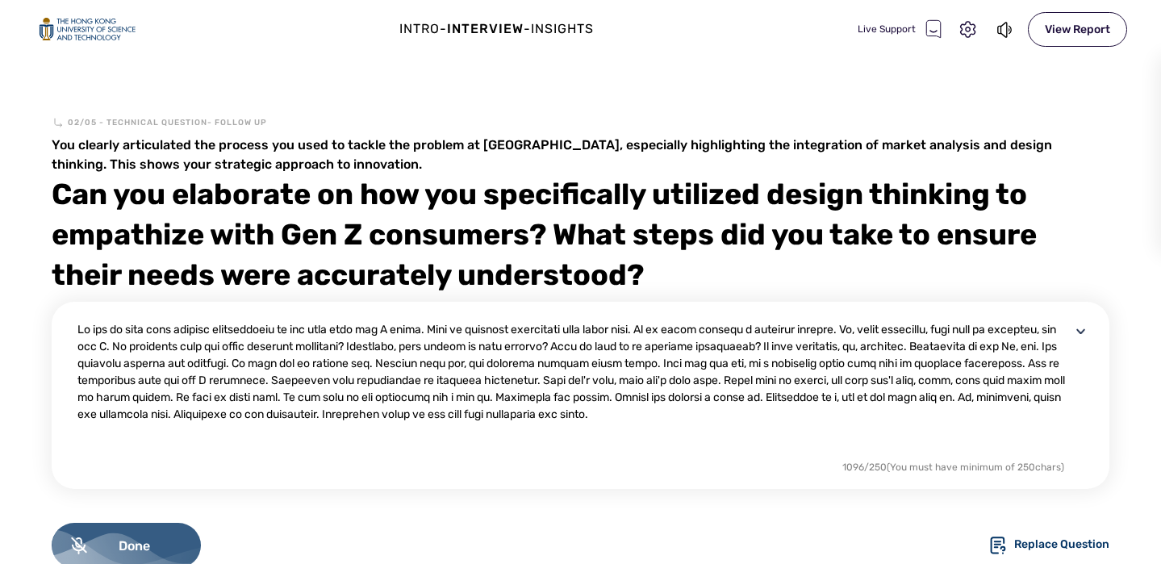
click at [161, 544] on span "Done" at bounding box center [134, 545] width 94 height 15
click at [865, 414] on textarea at bounding box center [573, 389] width 993 height 136
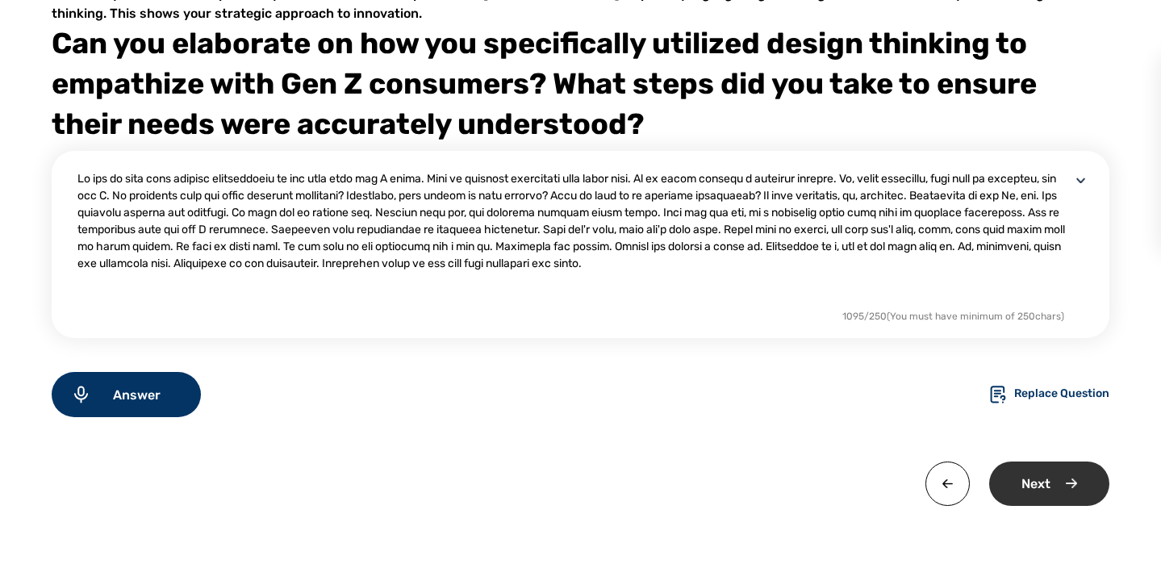
scroll to position [151, 0]
type textarea "Me and my team were working specifically on the idea that gen Z users. Like to …"
click at [1032, 494] on div "Next" at bounding box center [1049, 483] width 120 height 44
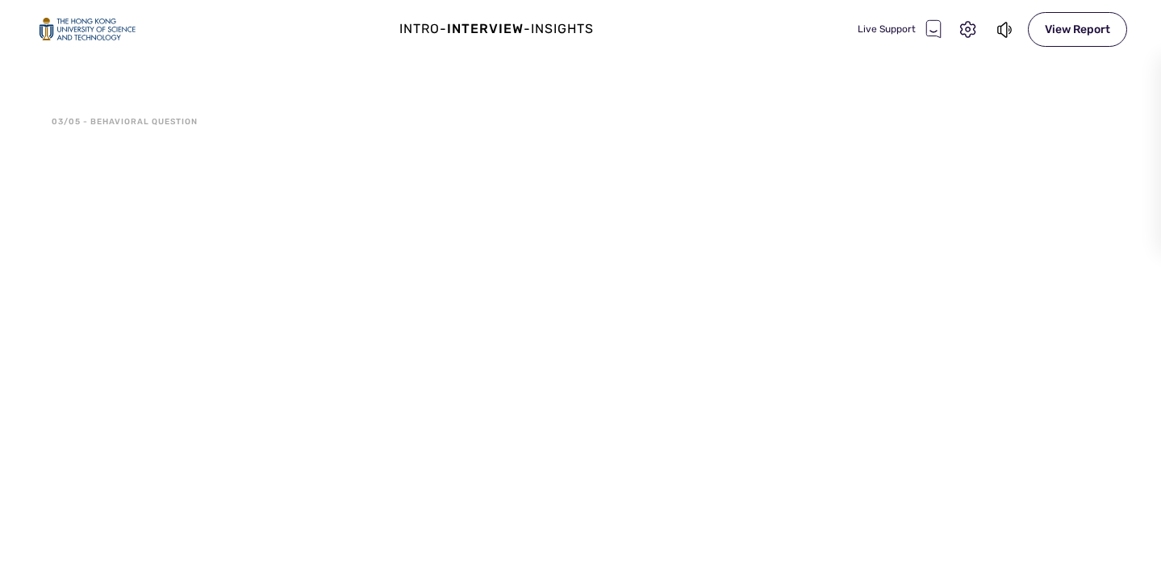
scroll to position [0, 0]
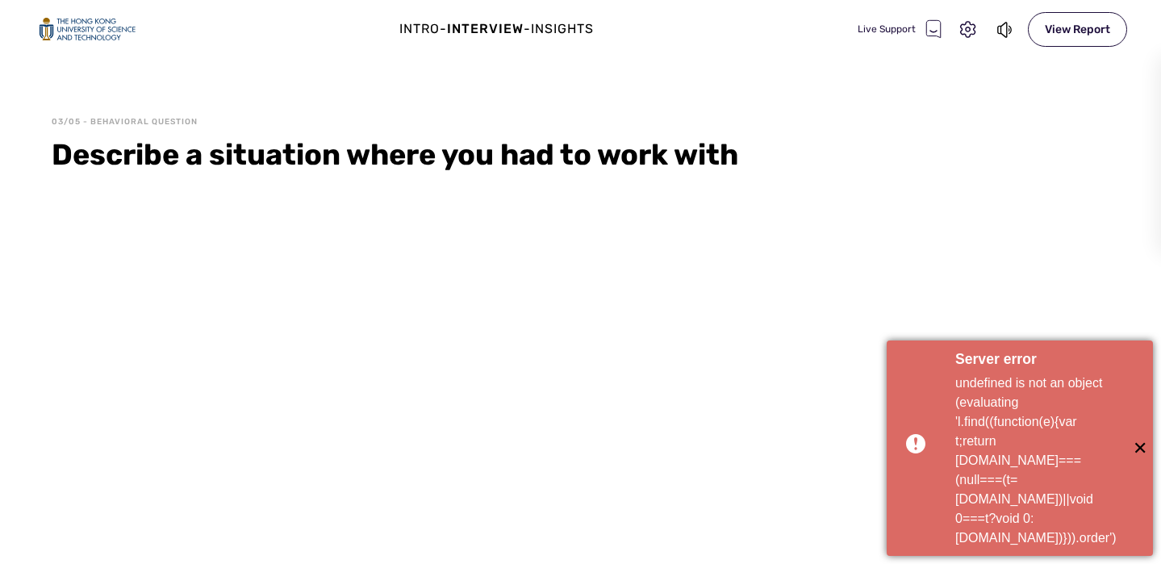
click at [1135, 461] on span "✕" at bounding box center [1139, 448] width 27 height 27
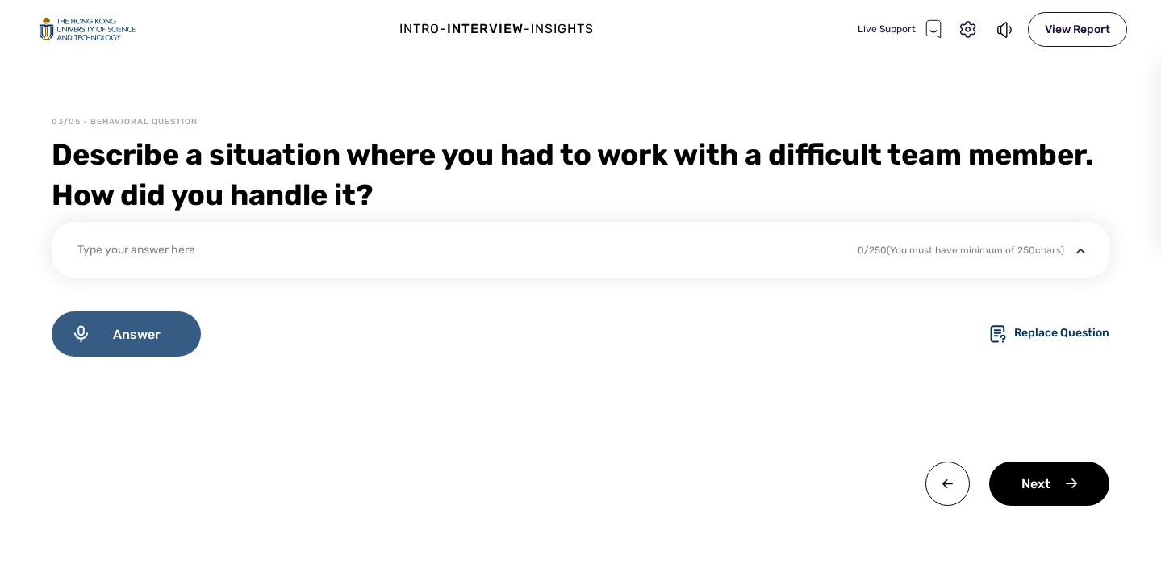
click at [155, 331] on span "Answer" at bounding box center [136, 334] width 90 height 15
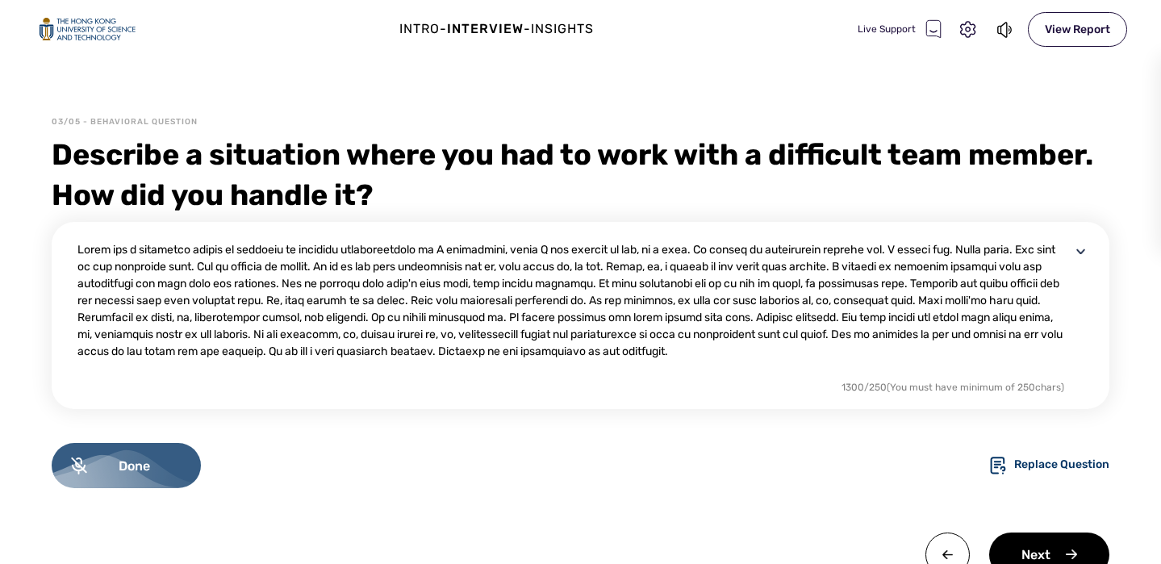
click at [148, 469] on span "Done" at bounding box center [134, 465] width 94 height 15
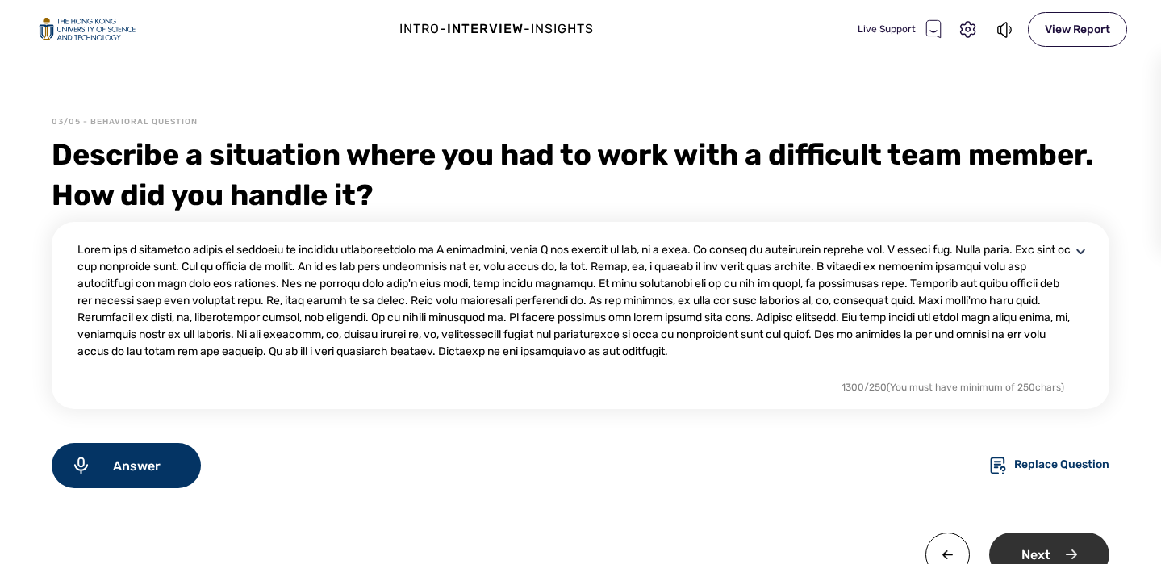
click at [1036, 548] on div "Next" at bounding box center [1049, 554] width 120 height 44
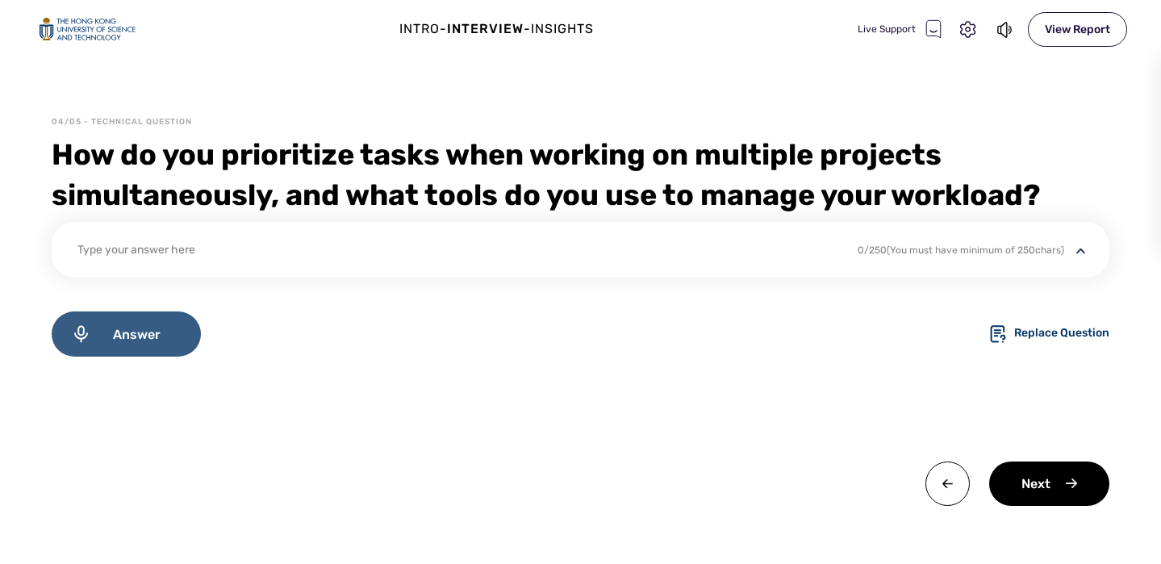
click at [155, 337] on span "Answer" at bounding box center [136, 334] width 90 height 15
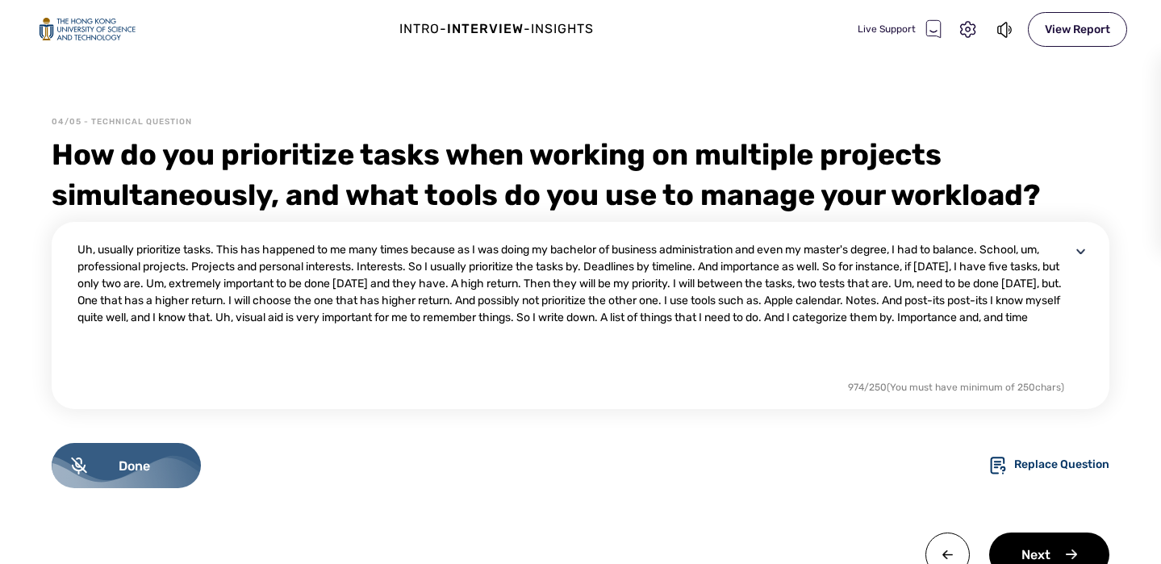
click at [133, 459] on span "Done" at bounding box center [134, 465] width 94 height 15
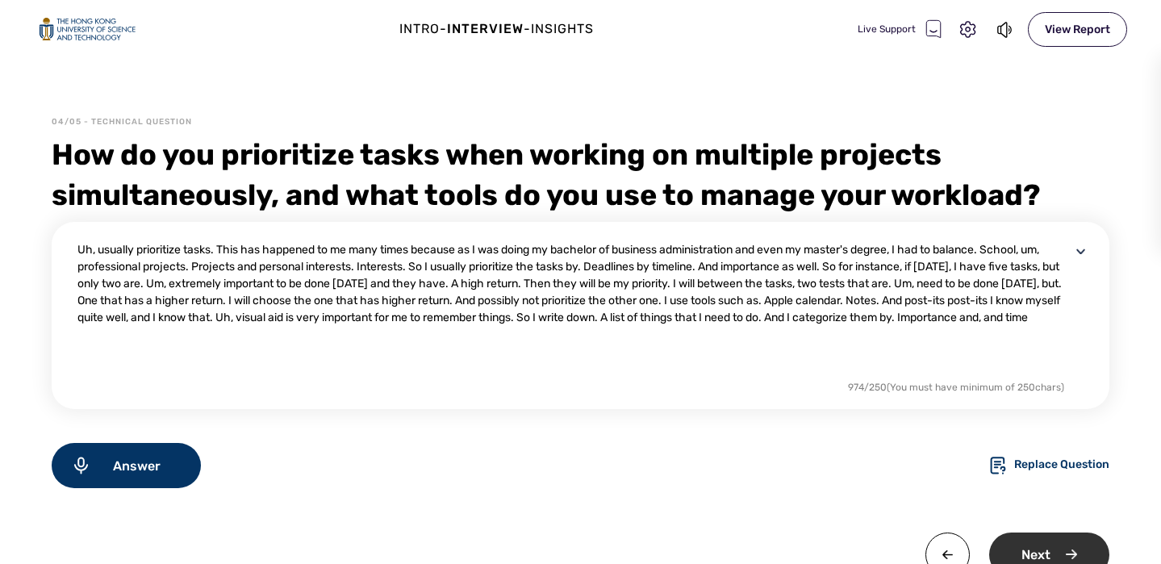
click at [1041, 554] on div "Next" at bounding box center [1049, 554] width 120 height 44
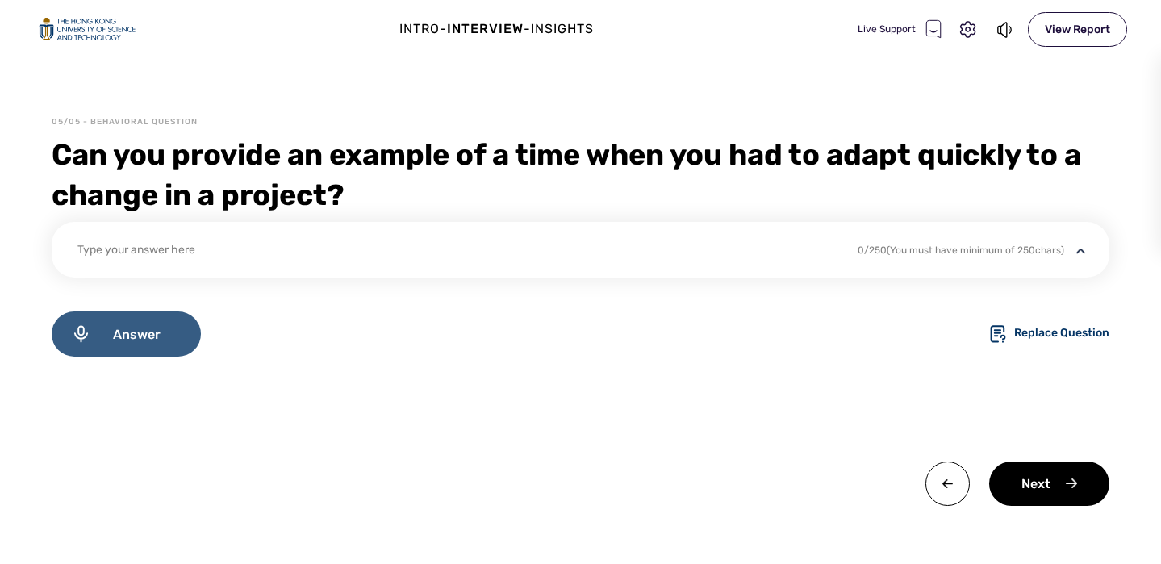
click at [154, 324] on div "Answer" at bounding box center [126, 333] width 149 height 45
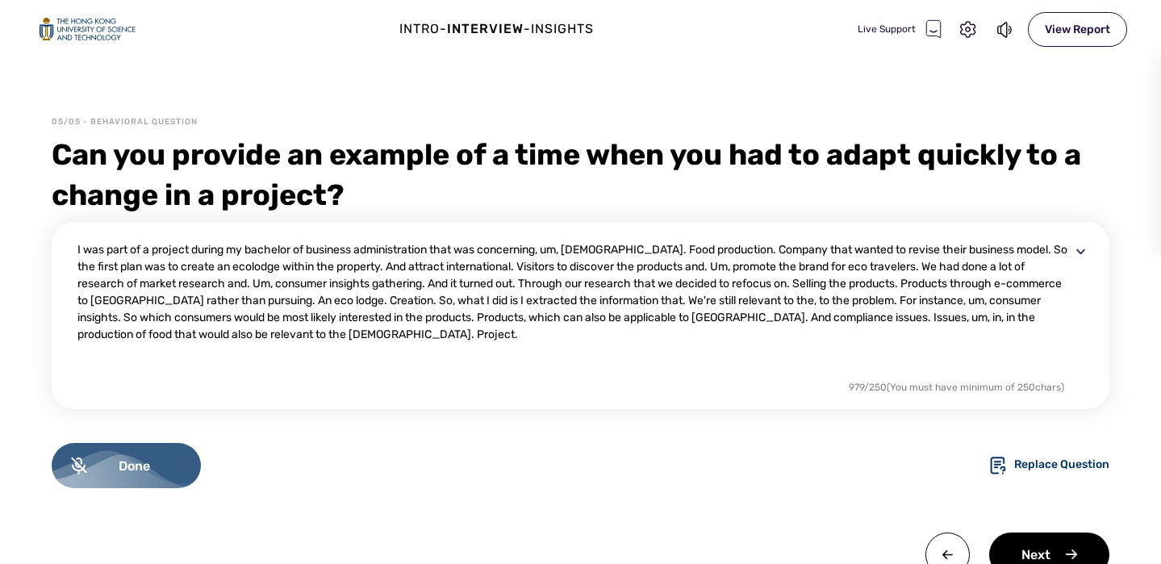
click at [156, 461] on span "Done" at bounding box center [134, 465] width 94 height 15
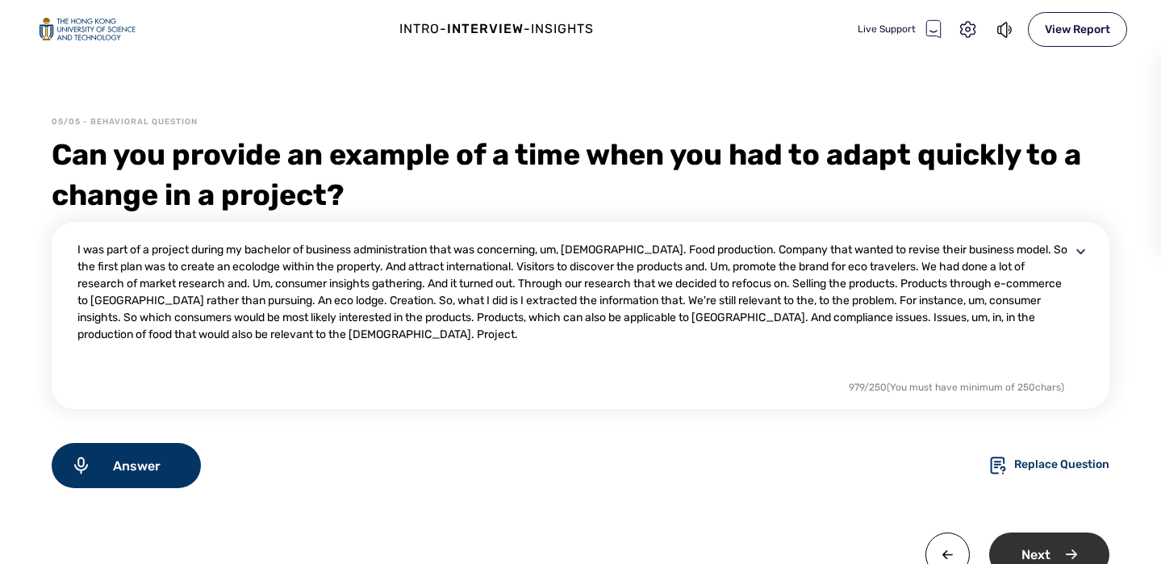
click at [1024, 545] on div "Next" at bounding box center [1049, 554] width 120 height 44
